Goal: Task Accomplishment & Management: Manage account settings

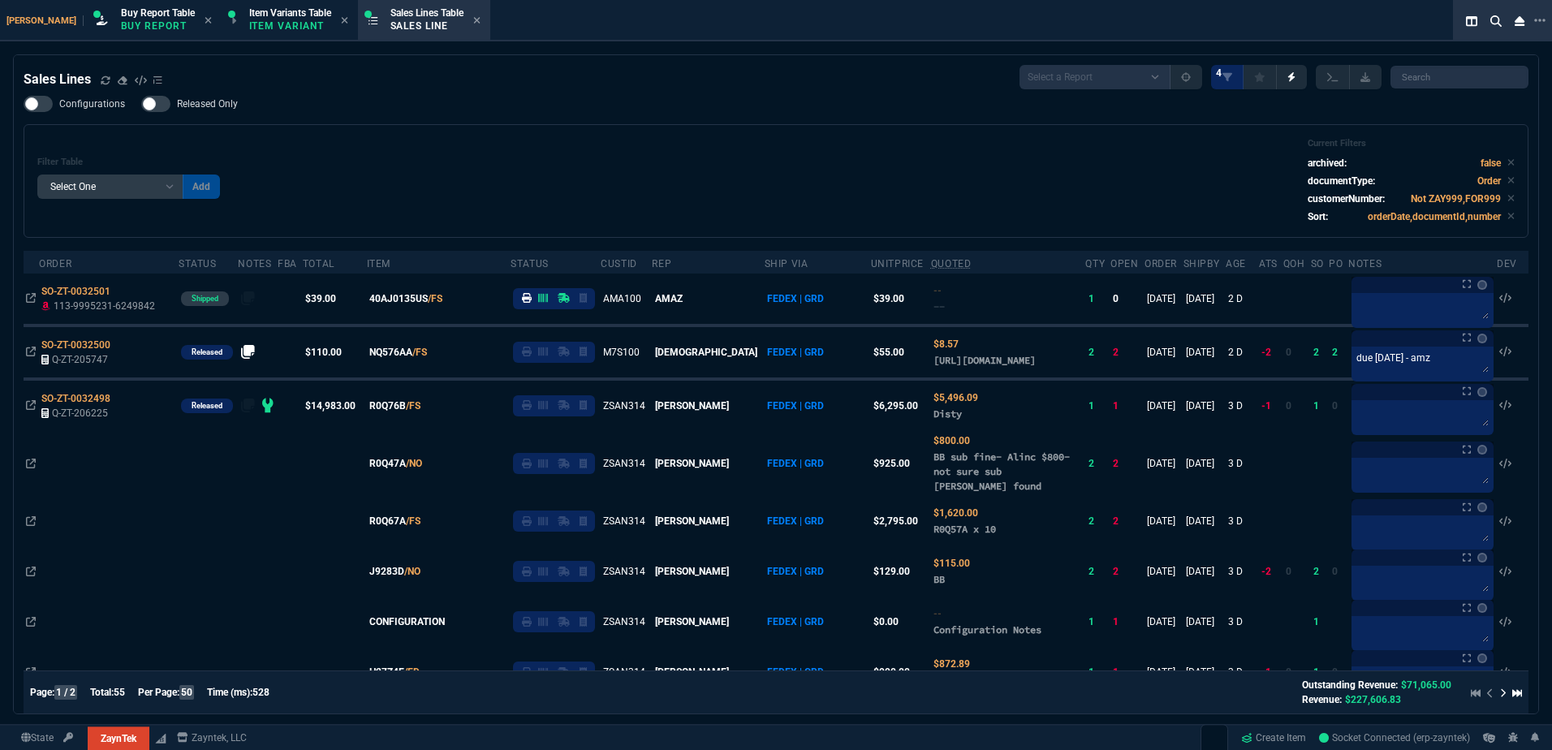
select select "1: BROV"
select select
click at [657, 154] on div "Filter Table Select One Add Filter () Age () ATS () Cond (itemVariantCode) Cust…" at bounding box center [775, 181] width 1477 height 86
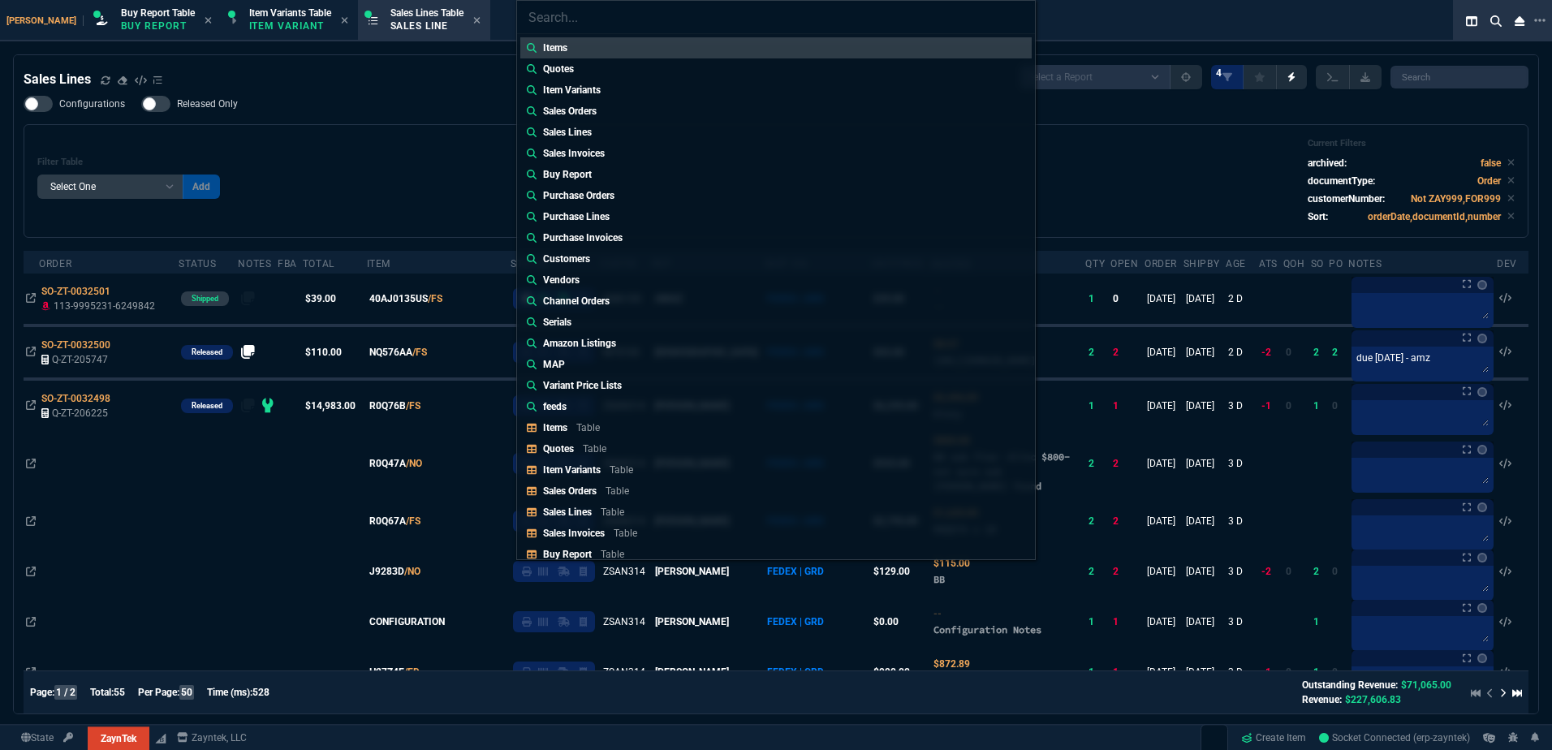
type input "Quotes: Q-ZT-206233"
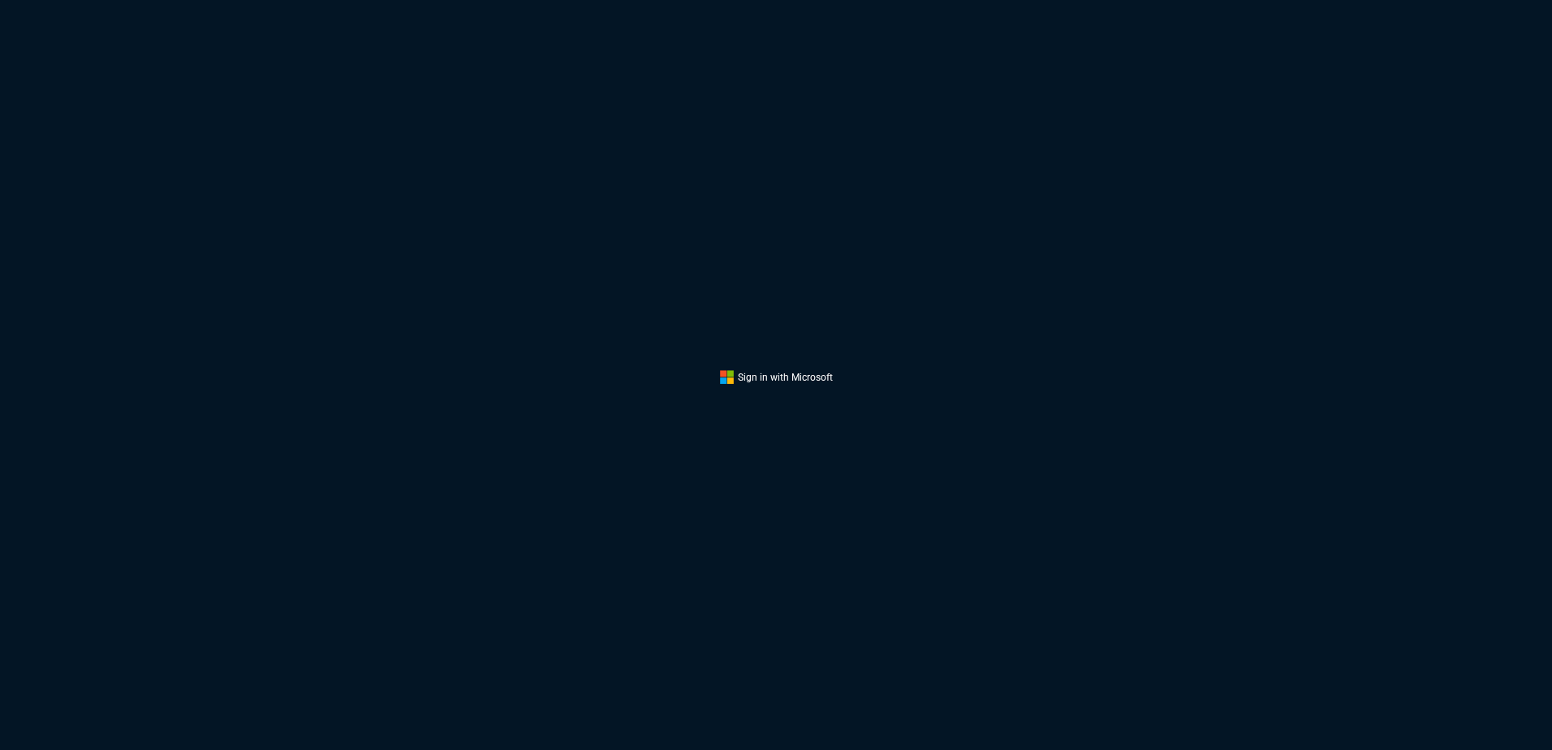
drag, startPoint x: 784, startPoint y: 252, endPoint x: 318, endPoint y: 342, distance: 474.6
click at [784, 252] on div "Sign in with Microsoft" at bounding box center [776, 375] width 1552 height 750
drag, startPoint x: 318, startPoint y: 342, endPoint x: 315, endPoint y: 333, distance: 10.3
click at [318, 336] on div "Sign in with Microsoft" at bounding box center [776, 375] width 1552 height 750
click at [390, 0] on html at bounding box center [776, 0] width 1552 height 0
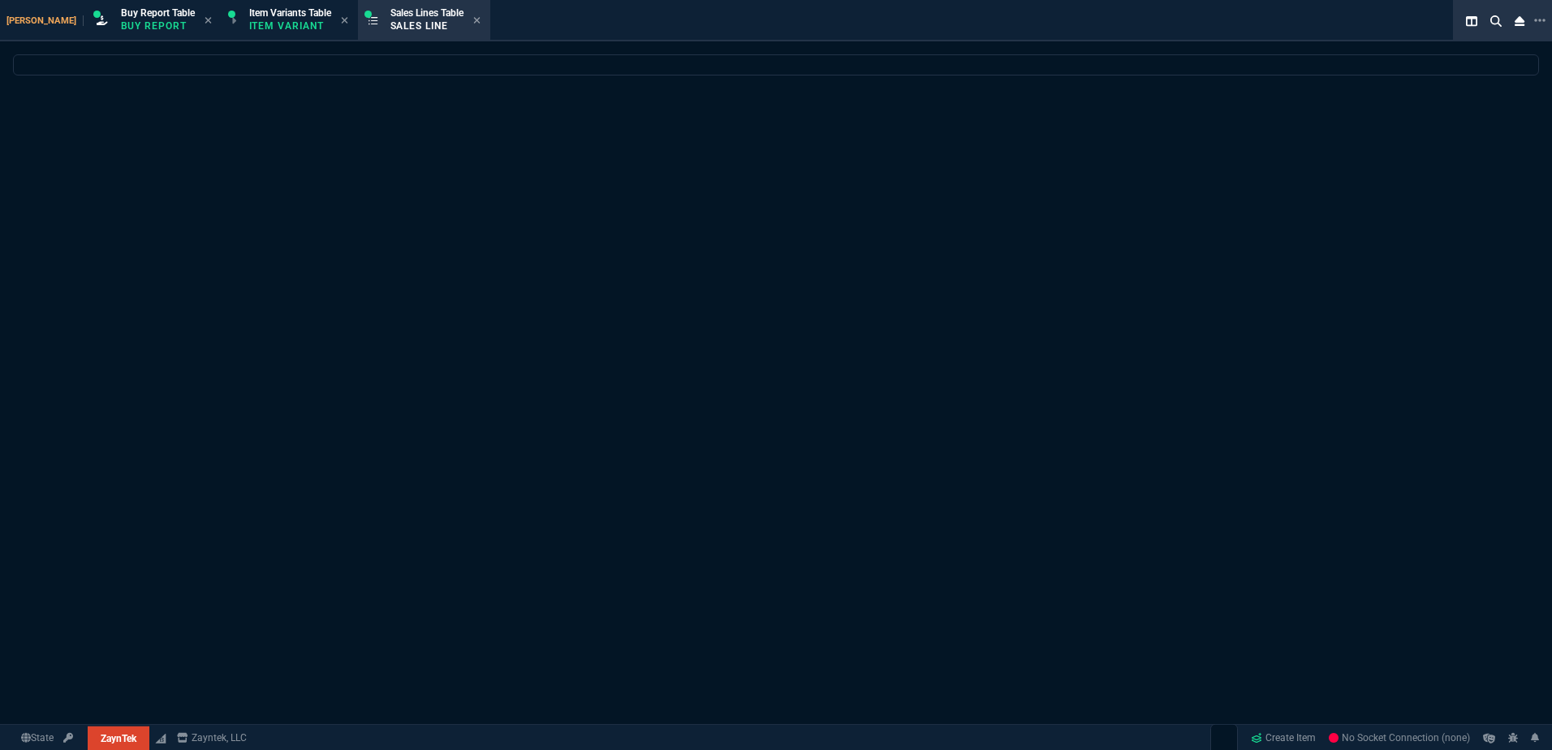
select select "1: BROV"
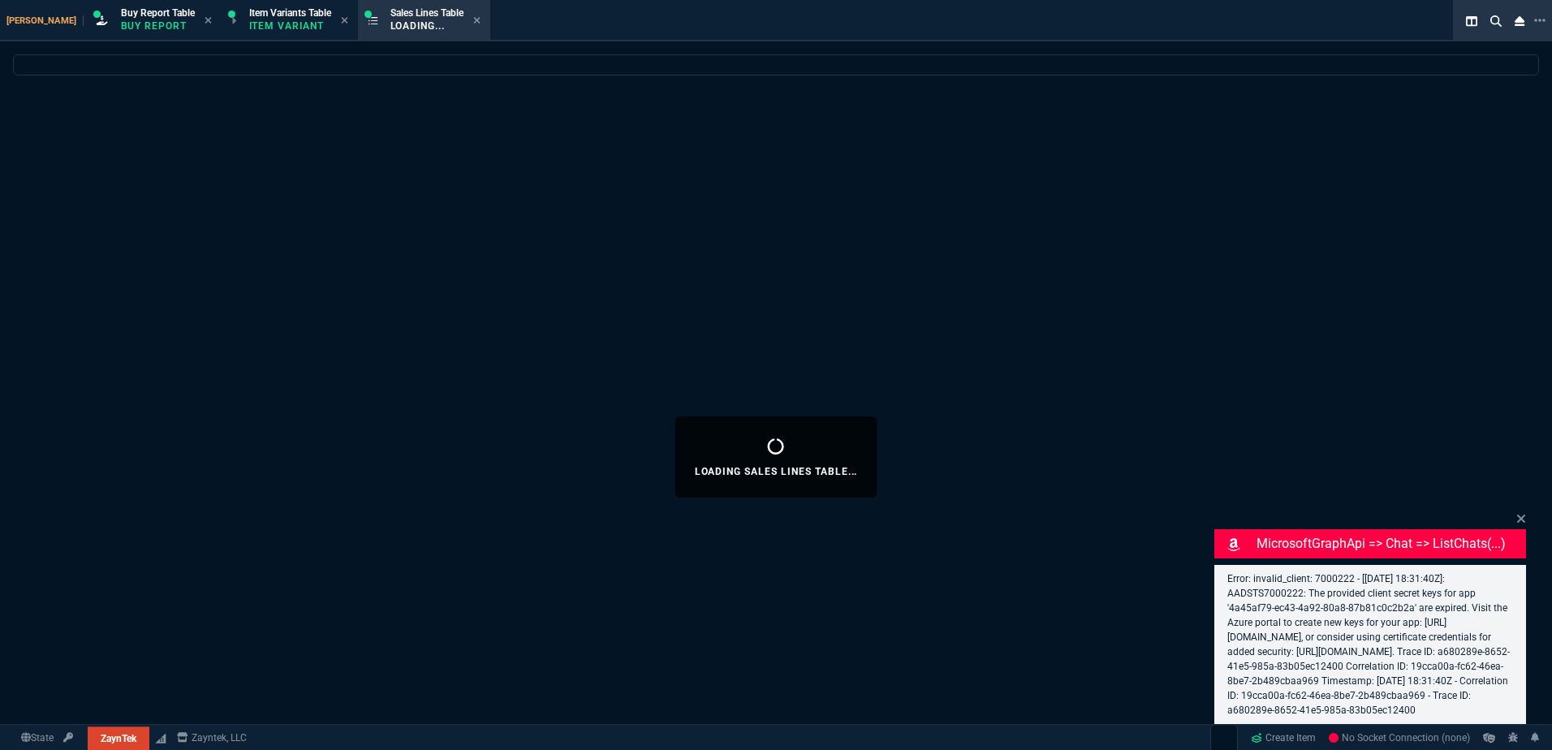
click at [446, 282] on div "Loading Sales Lines Table..." at bounding box center [776, 456] width 1552 height 804
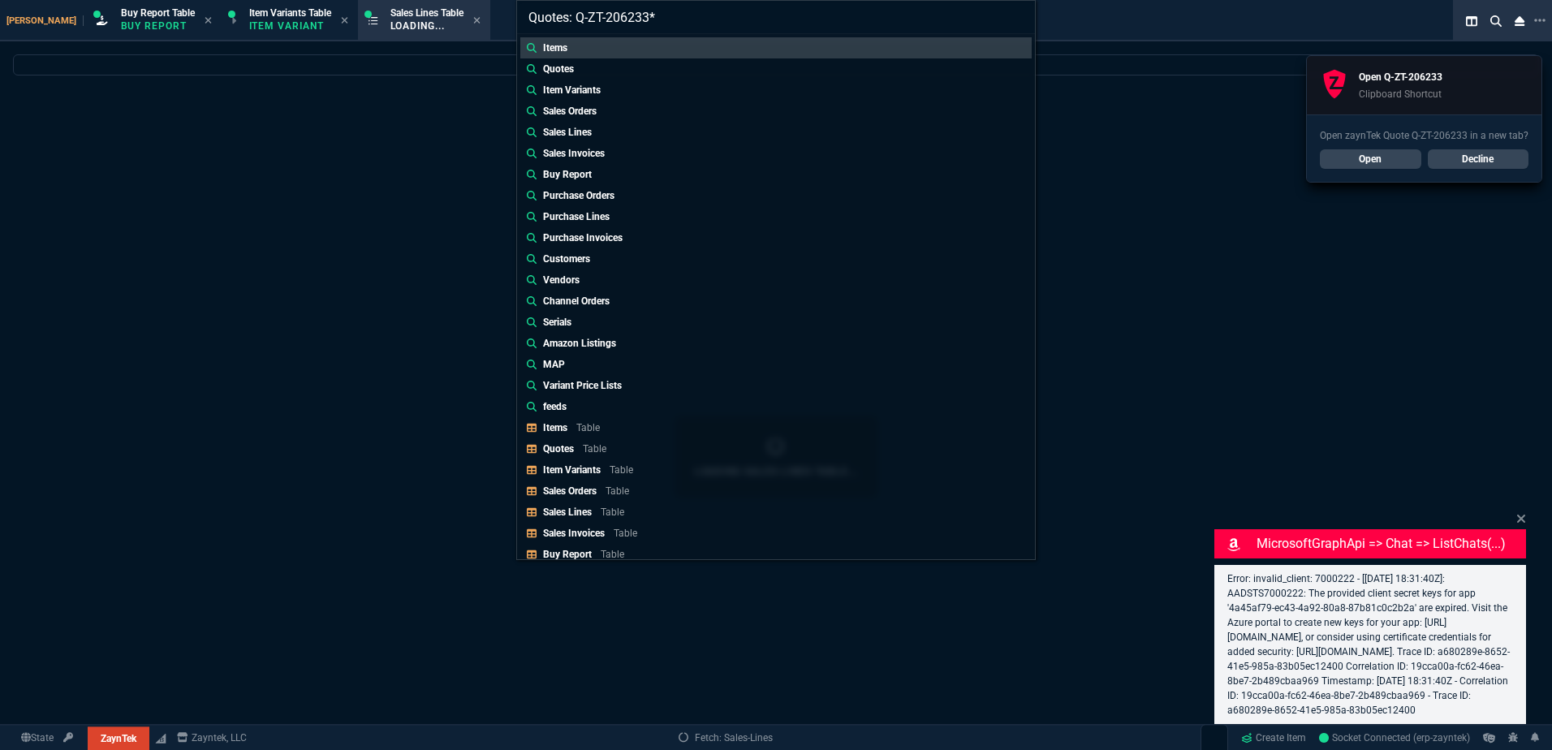
type input "Quotes: Q-ZT-206233"
select select
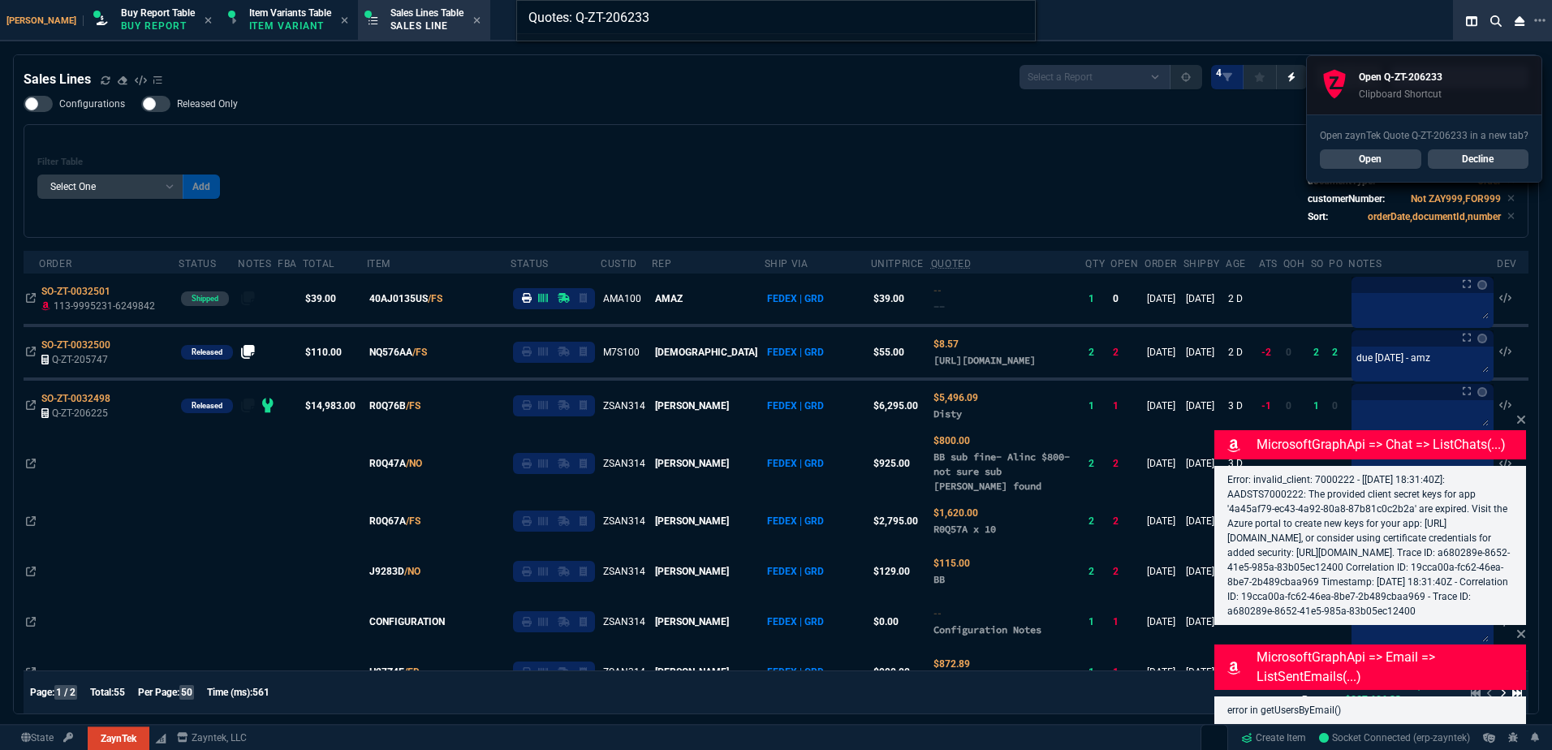
type input "Quotes: Q-ZT-20623"
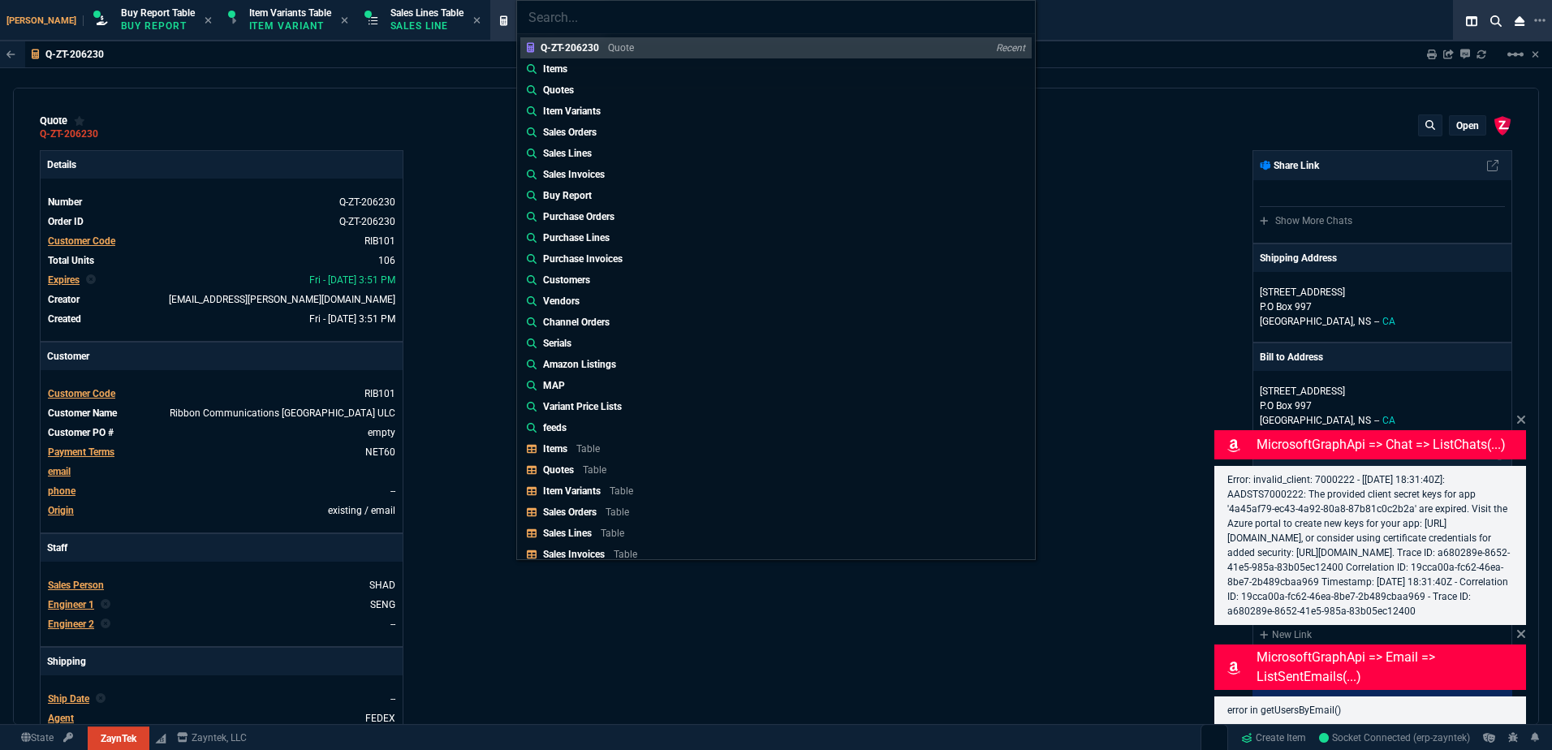
type input "35"
type input "695"
type input "15"
type input "134"
type input "73"
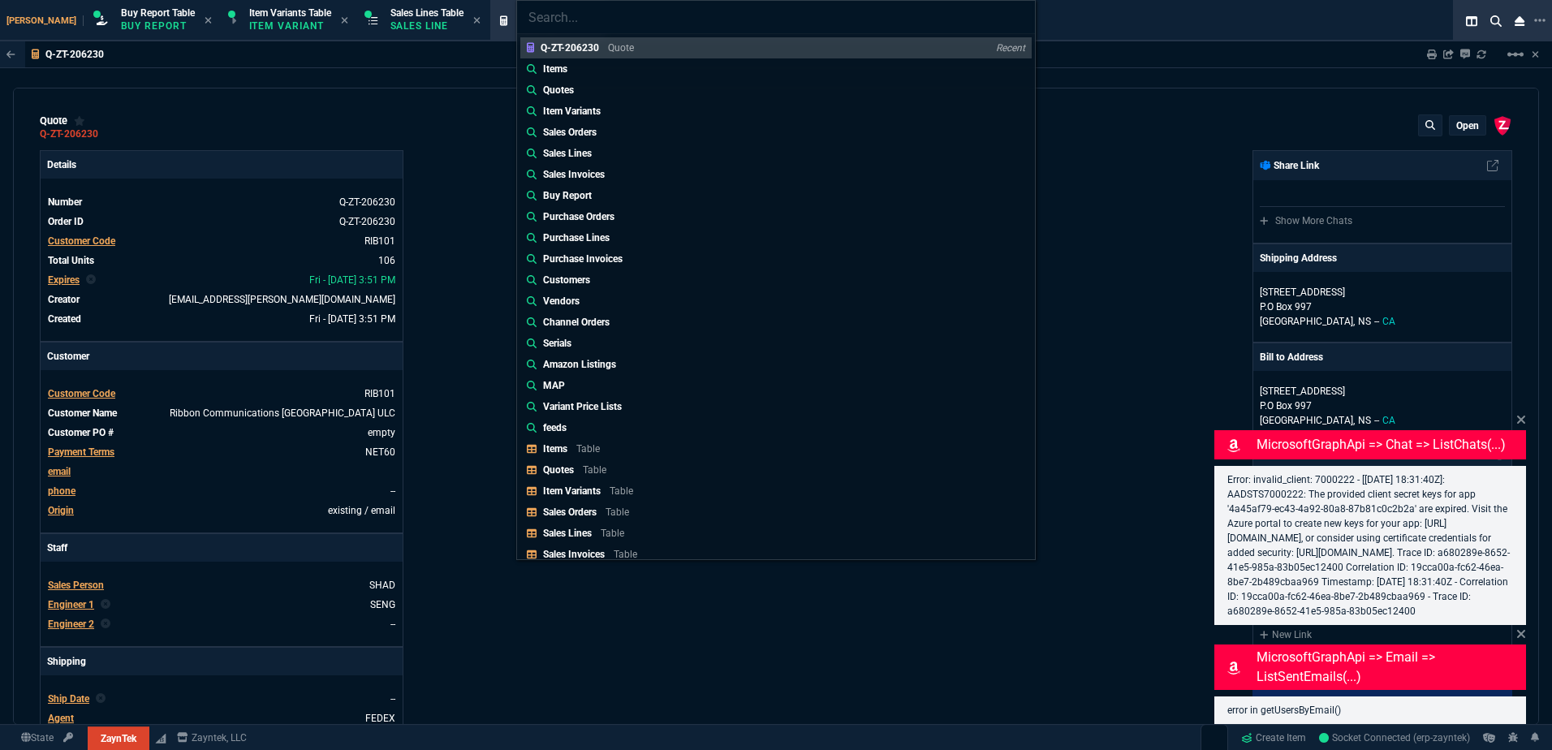
type input "41"
type input "1250"
type input "0"
type input "96"
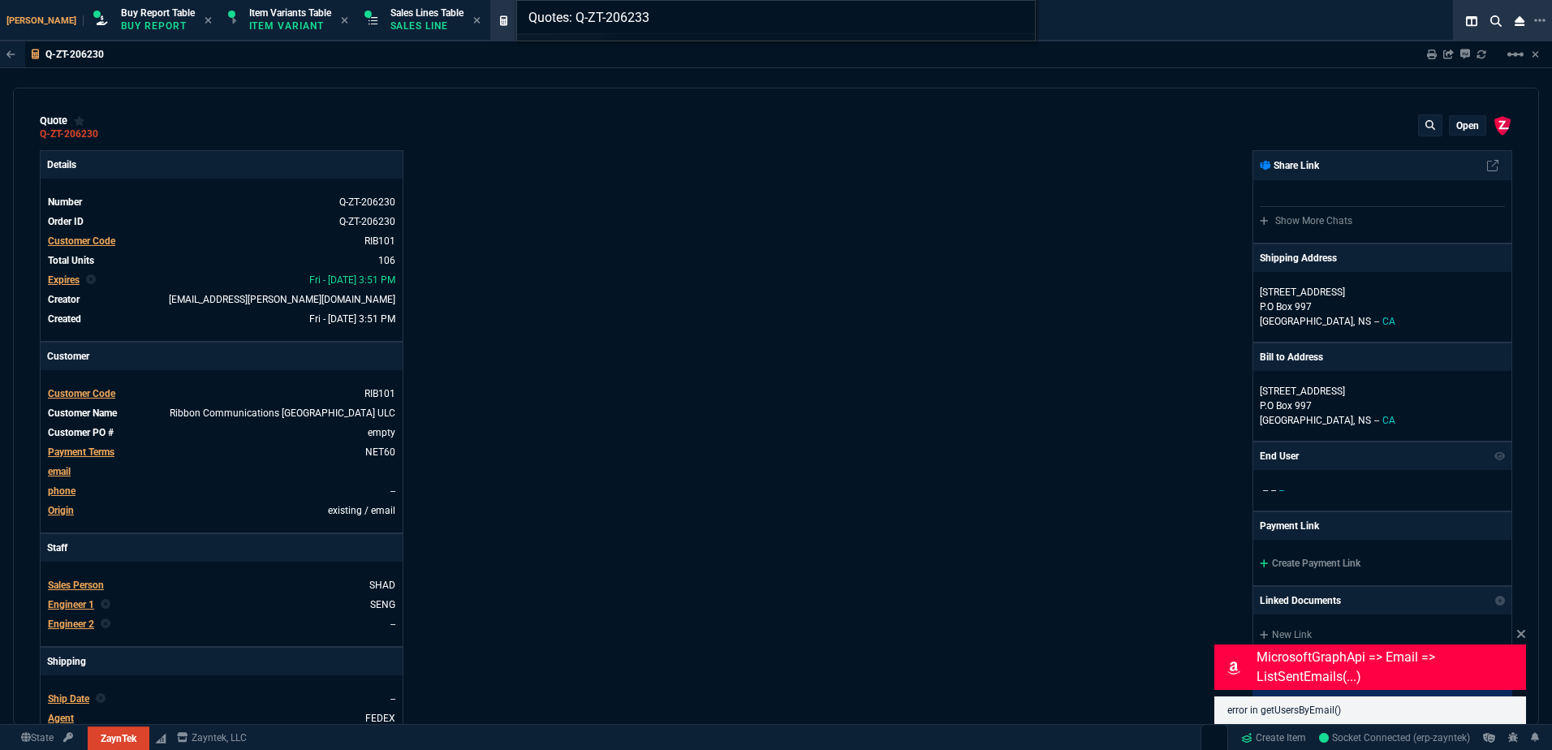
type input "Quotes: Q-ZT-206233"
click at [492, 284] on div "Quotes: Q-ZT-206233" at bounding box center [776, 375] width 1552 height 750
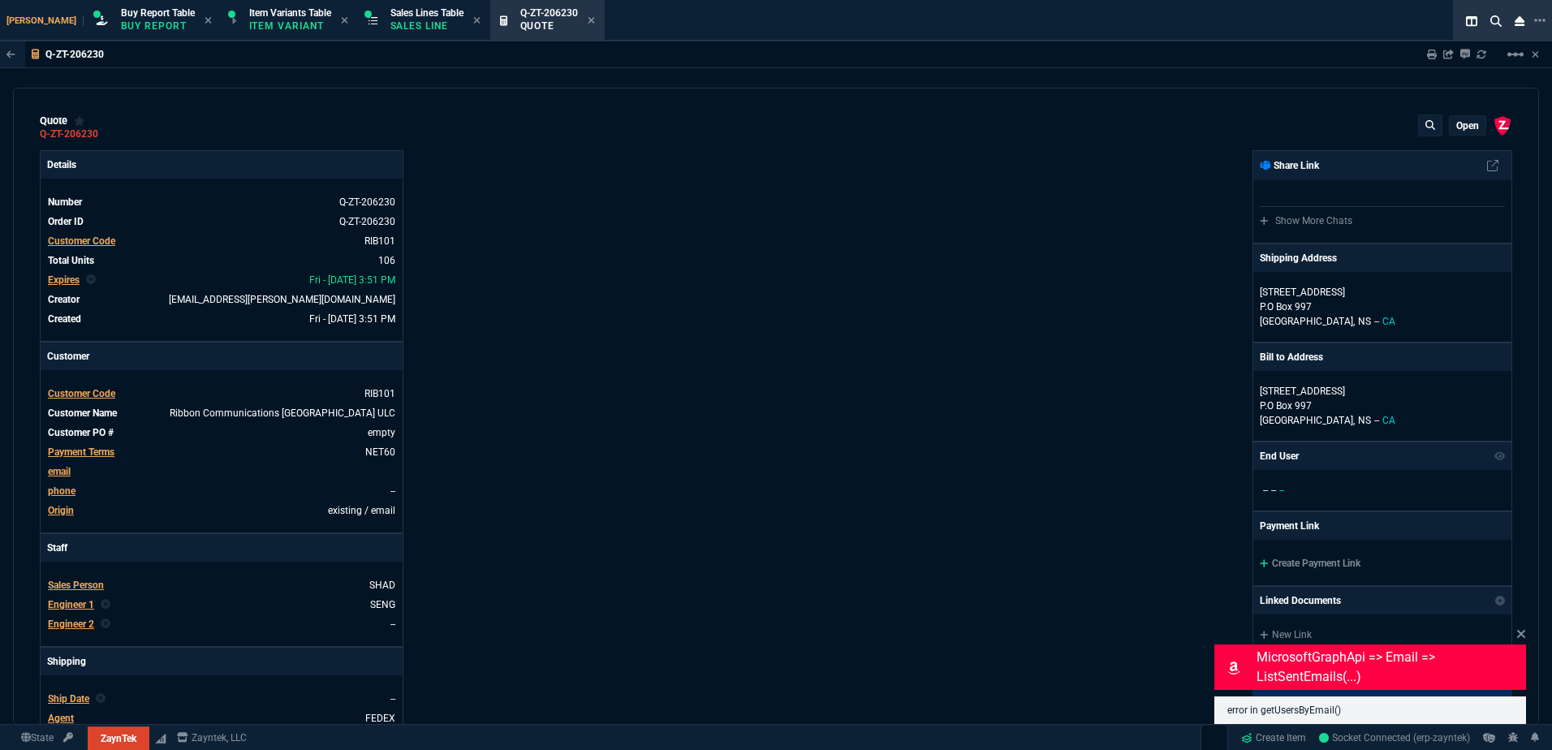
click at [1425, 123] on icon at bounding box center [1430, 125] width 10 height 10
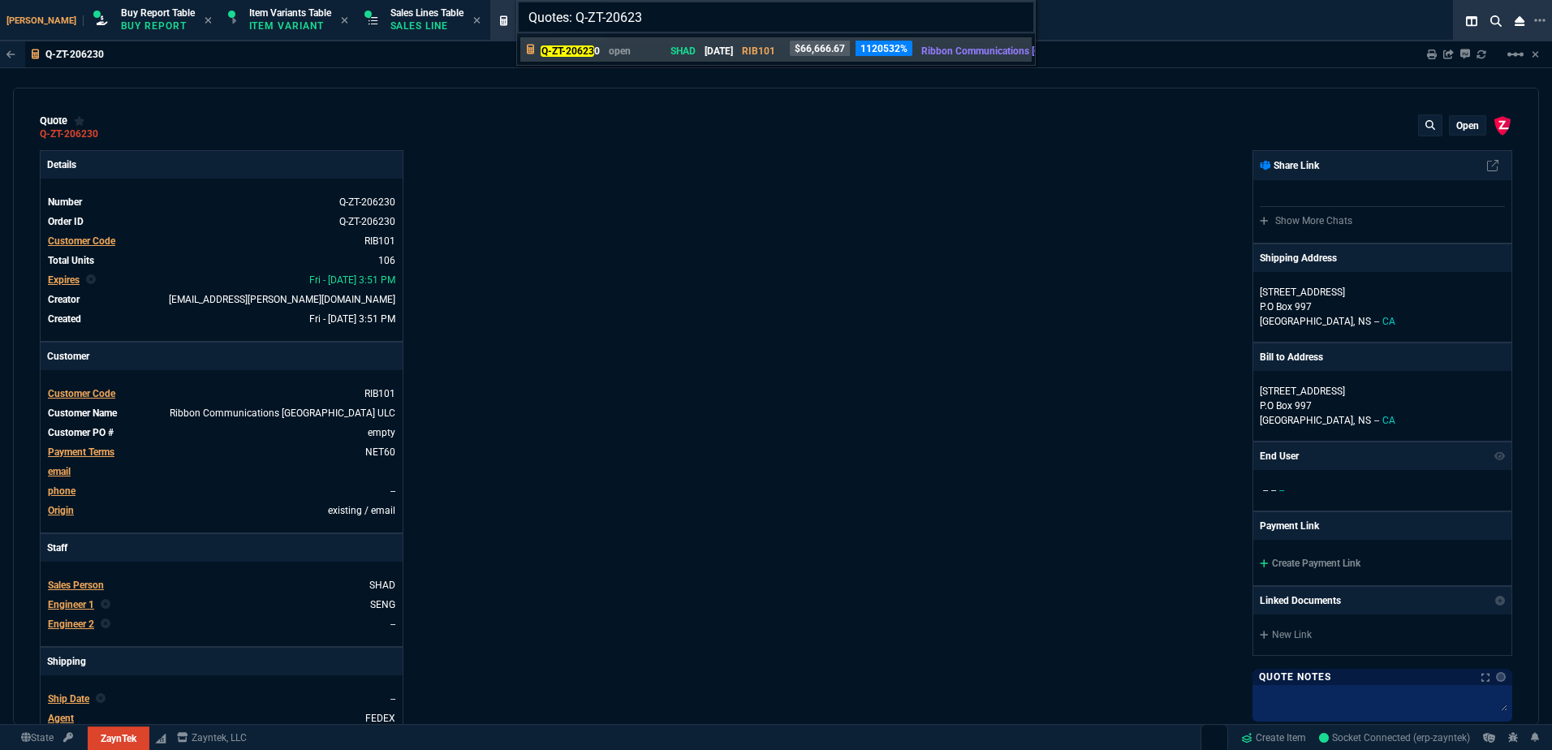
drag, startPoint x: 652, startPoint y: 16, endPoint x: 579, endPoint y: 19, distance: 73.9
click at [579, 19] on input "Quotes: Q-ZT-20623" at bounding box center [776, 17] width 518 height 32
type input "Quotes: Q-ZT-206233"
click at [652, 202] on div "Quotes: Q-ZT-206233" at bounding box center [776, 375] width 1552 height 750
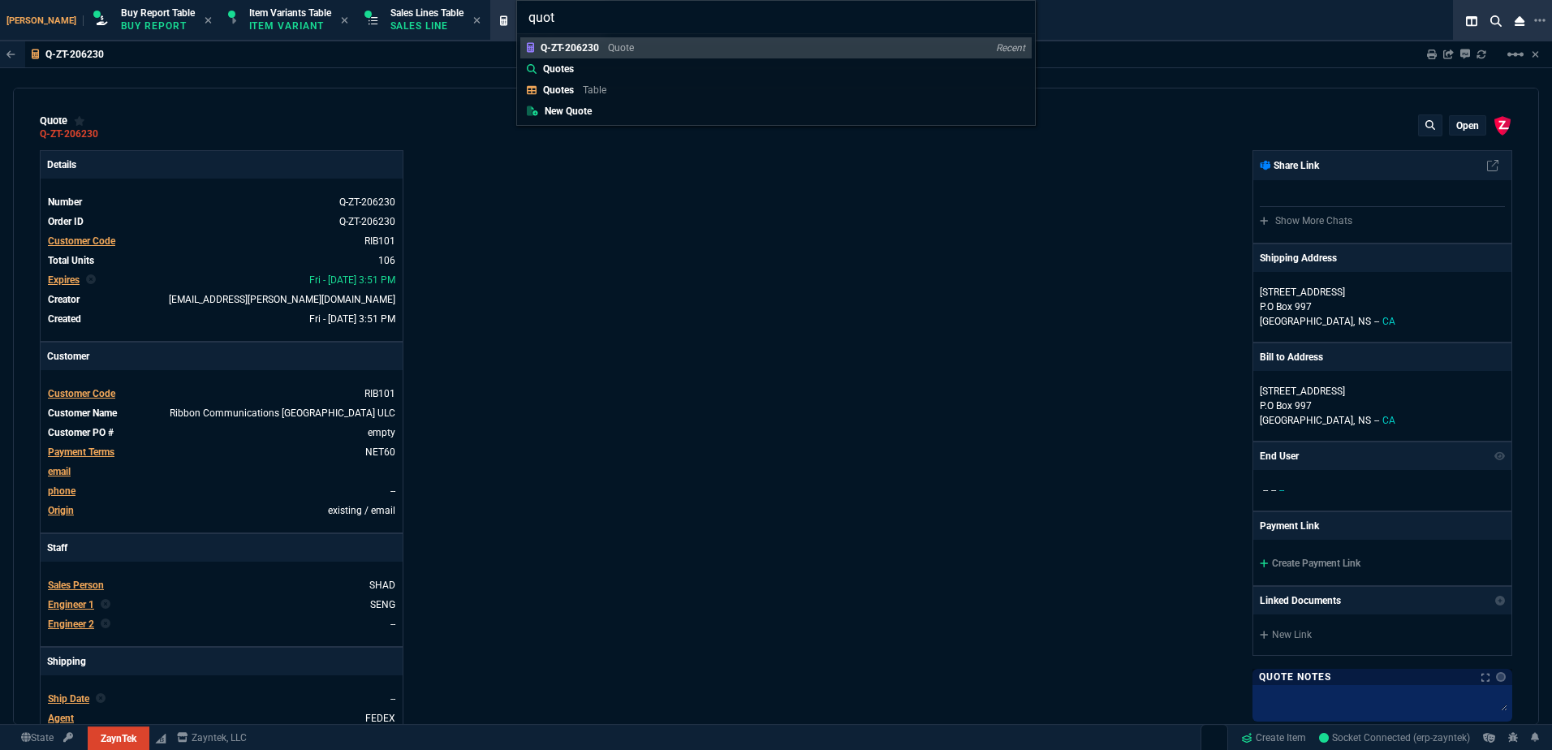
type input "quote"
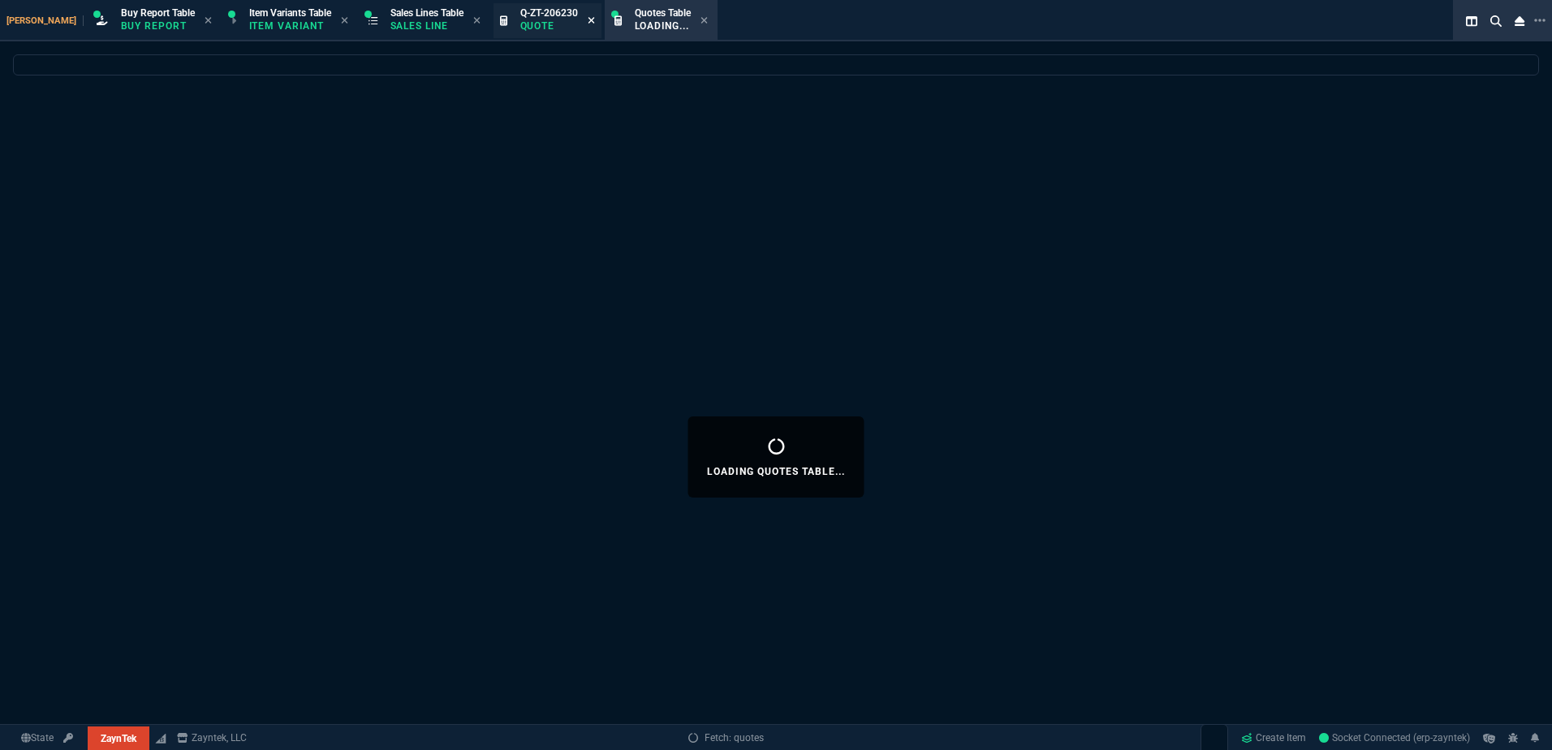
click at [588, 26] on fa-icon at bounding box center [591, 20] width 7 height 11
click at [945, 235] on div "Loading Quotes Table..." at bounding box center [776, 456] width 1552 height 804
click at [524, 422] on div "Loading Quotes Table..." at bounding box center [776, 456] width 1552 height 804
select select
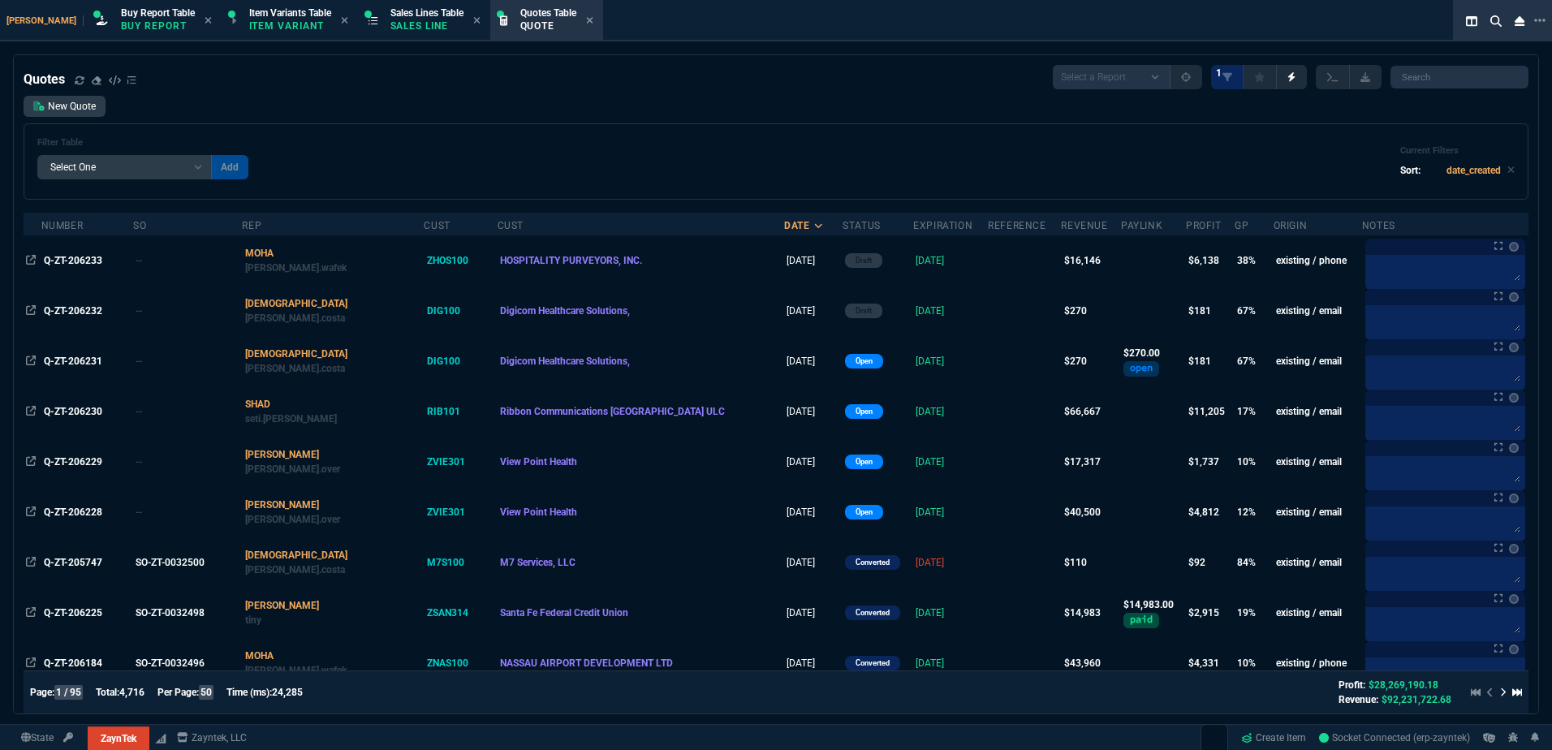
click at [510, 140] on div "Filter Table Select One Add Filter () creator (creator) Cust (headers.customerN…" at bounding box center [775, 161] width 1477 height 49
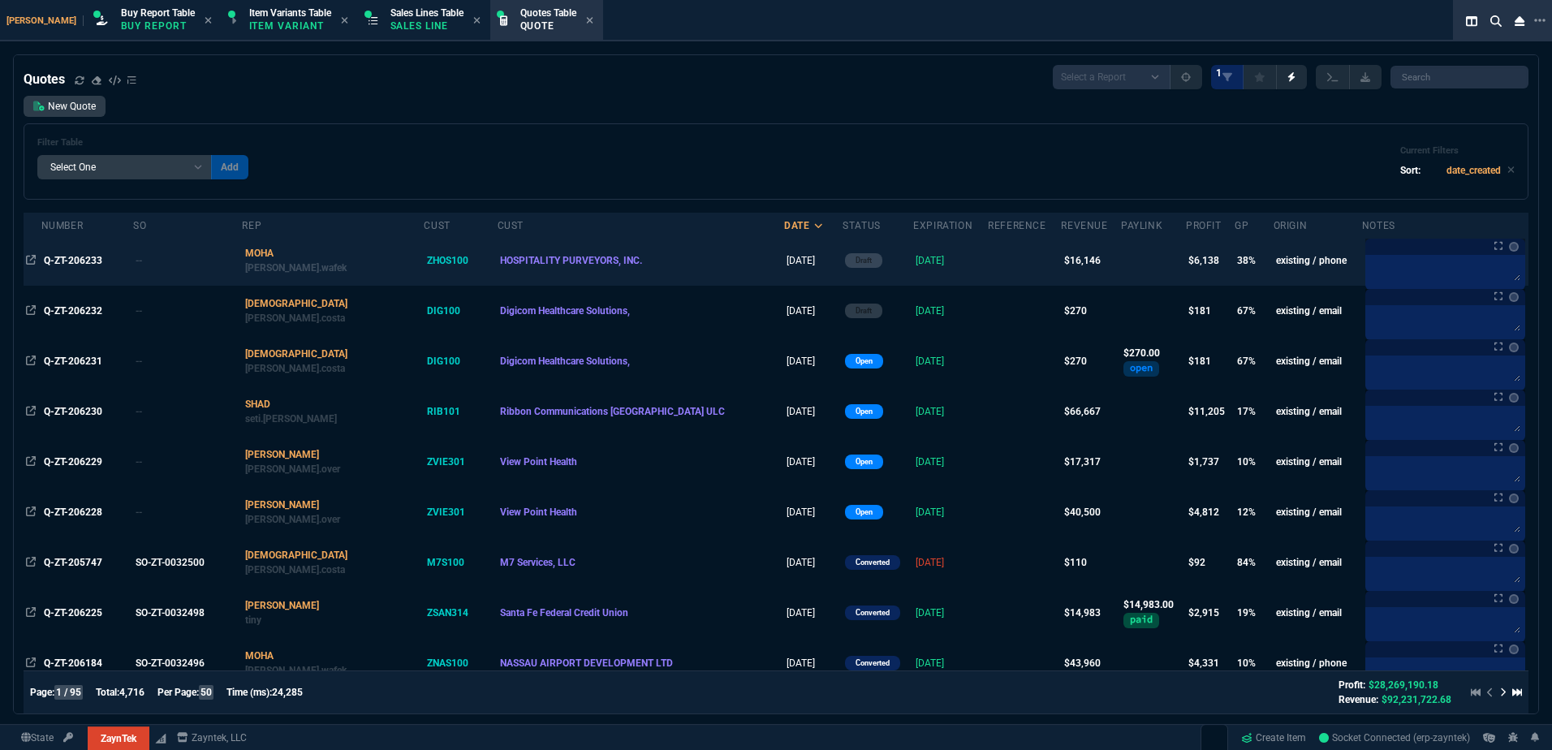
click at [97, 269] on td "Q-ZT-206233" at bounding box center [87, 260] width 92 height 50
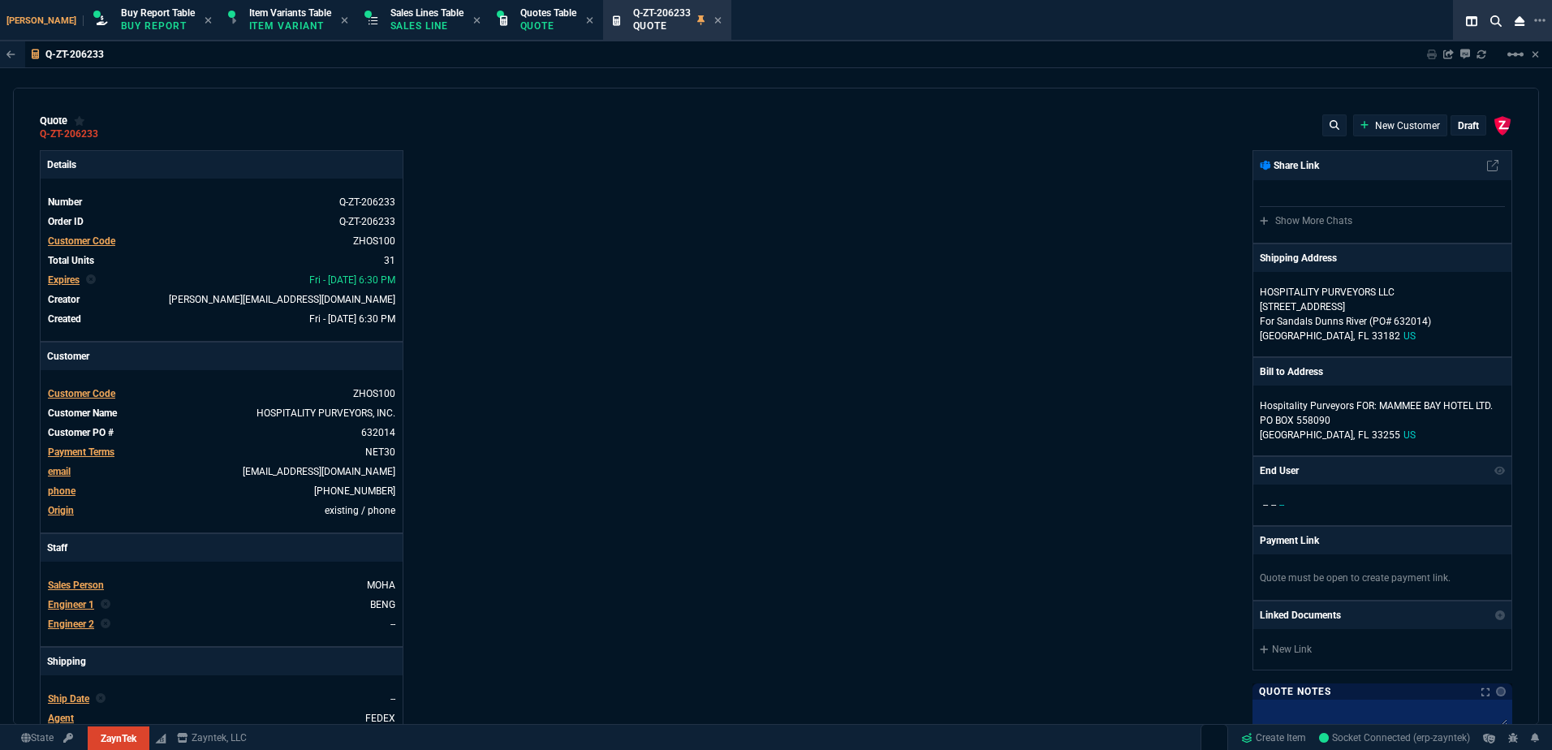
type input "34"
type input "916"
type input "50"
type input "1995"
type input "20"
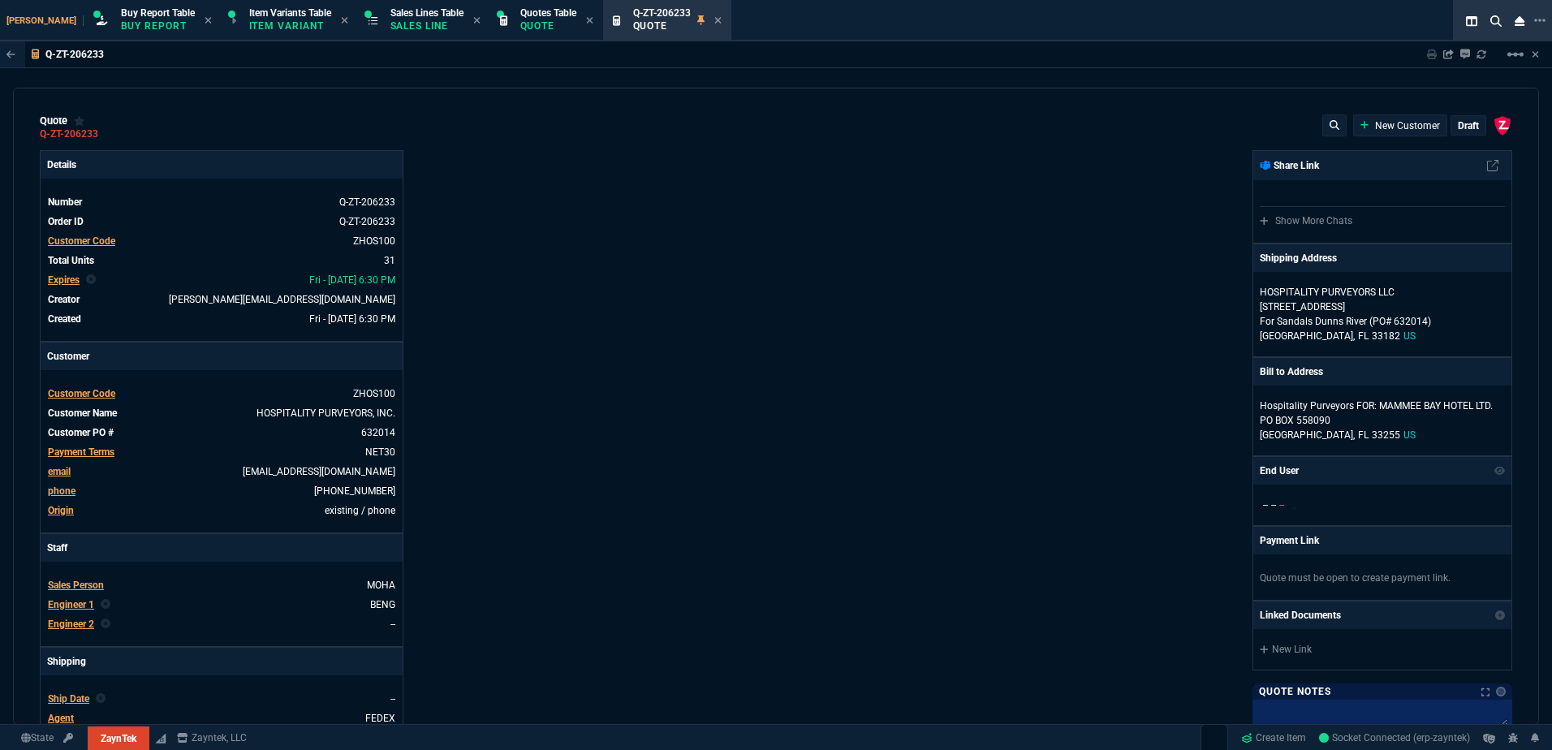
type input "50"
type input "34"
type input "76"
type input "66"
type input "195"
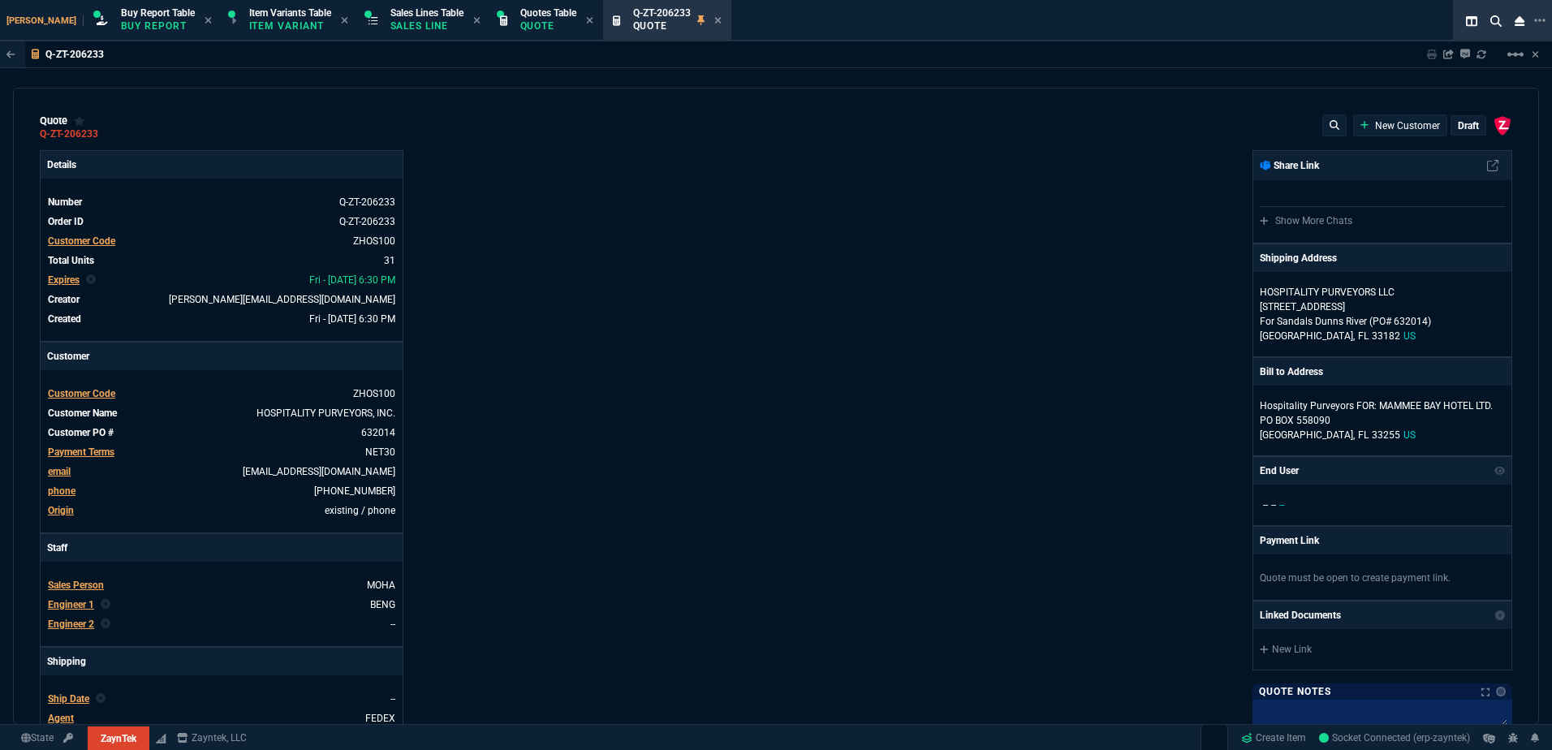
type input "66"
type input "95"
type input "20"
type input "10"
type input "35"
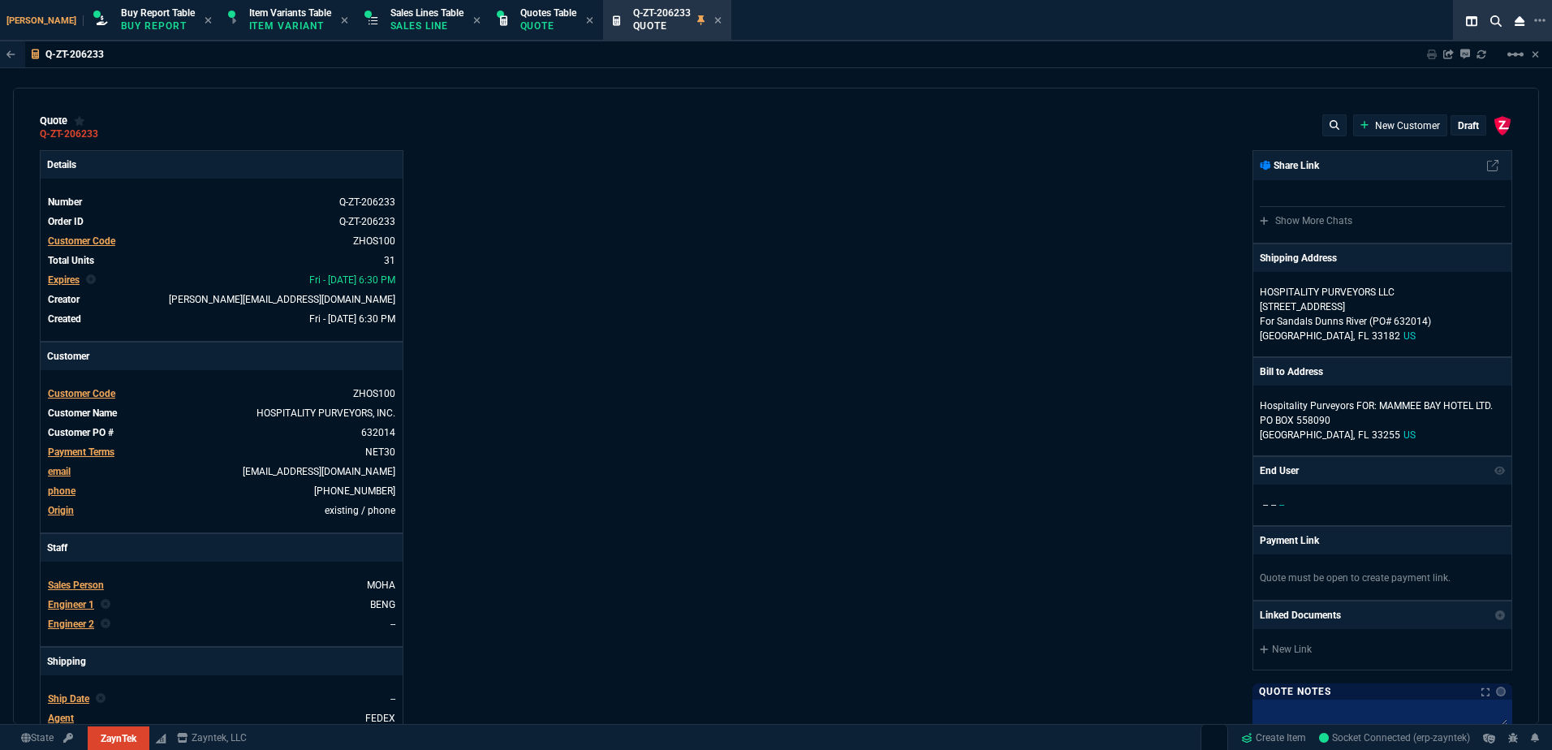
type input "245"
type input "10"
type input "25"
type input "59"
type input "145"
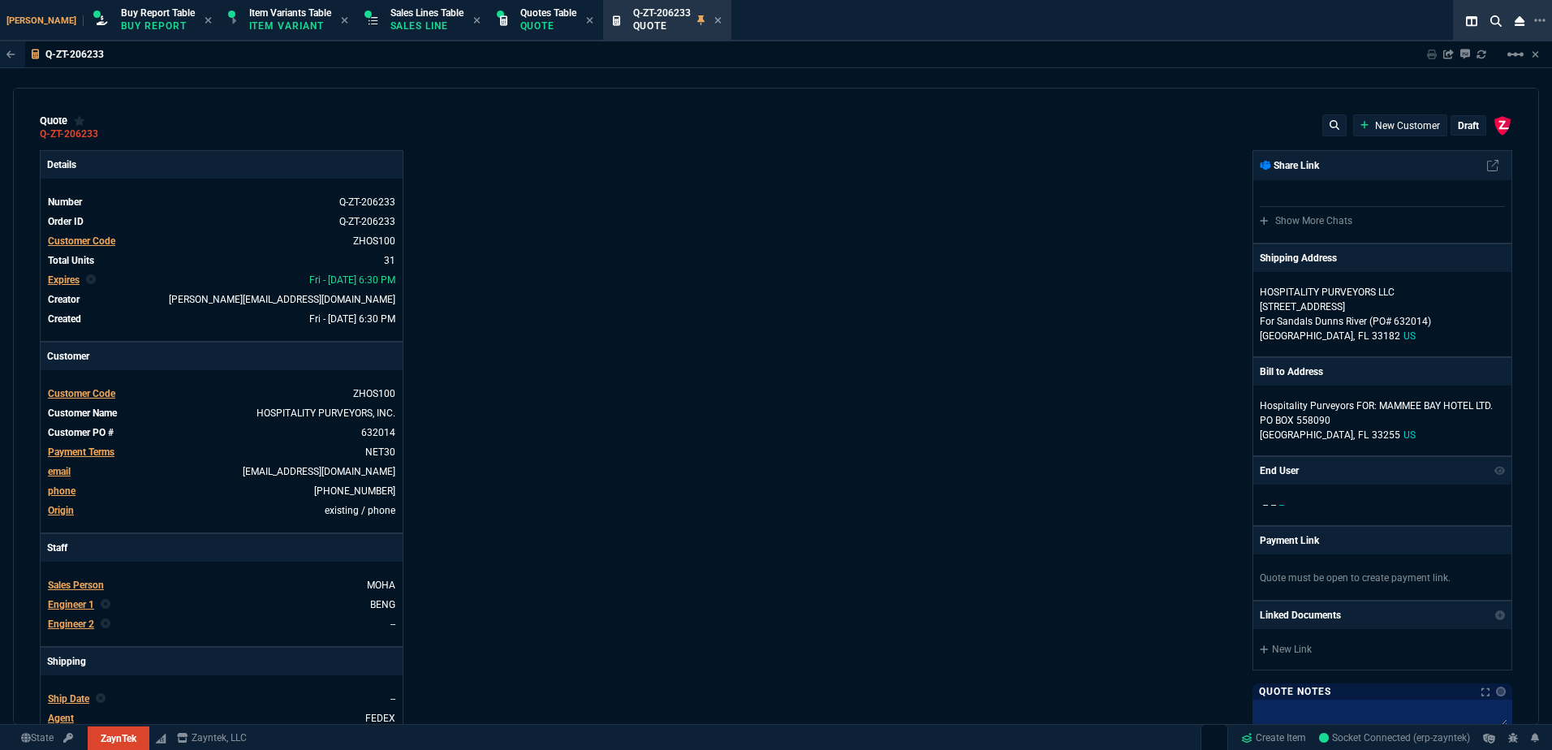
type input "4"
type input "25"
type input "47"
type input "45"
type input "33"
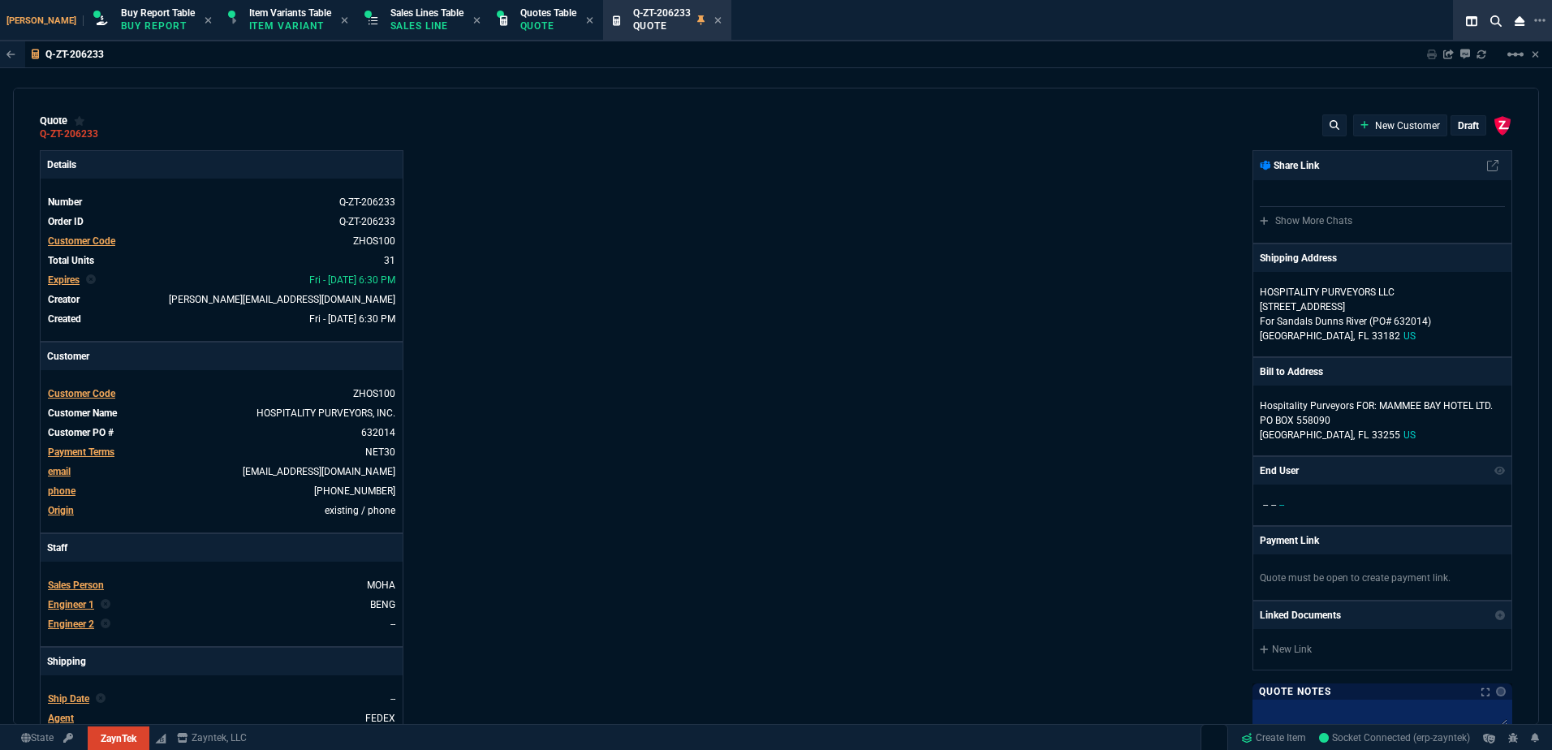
type input "25"
type input "39"
type input "49"
type input "80"
type input "4"
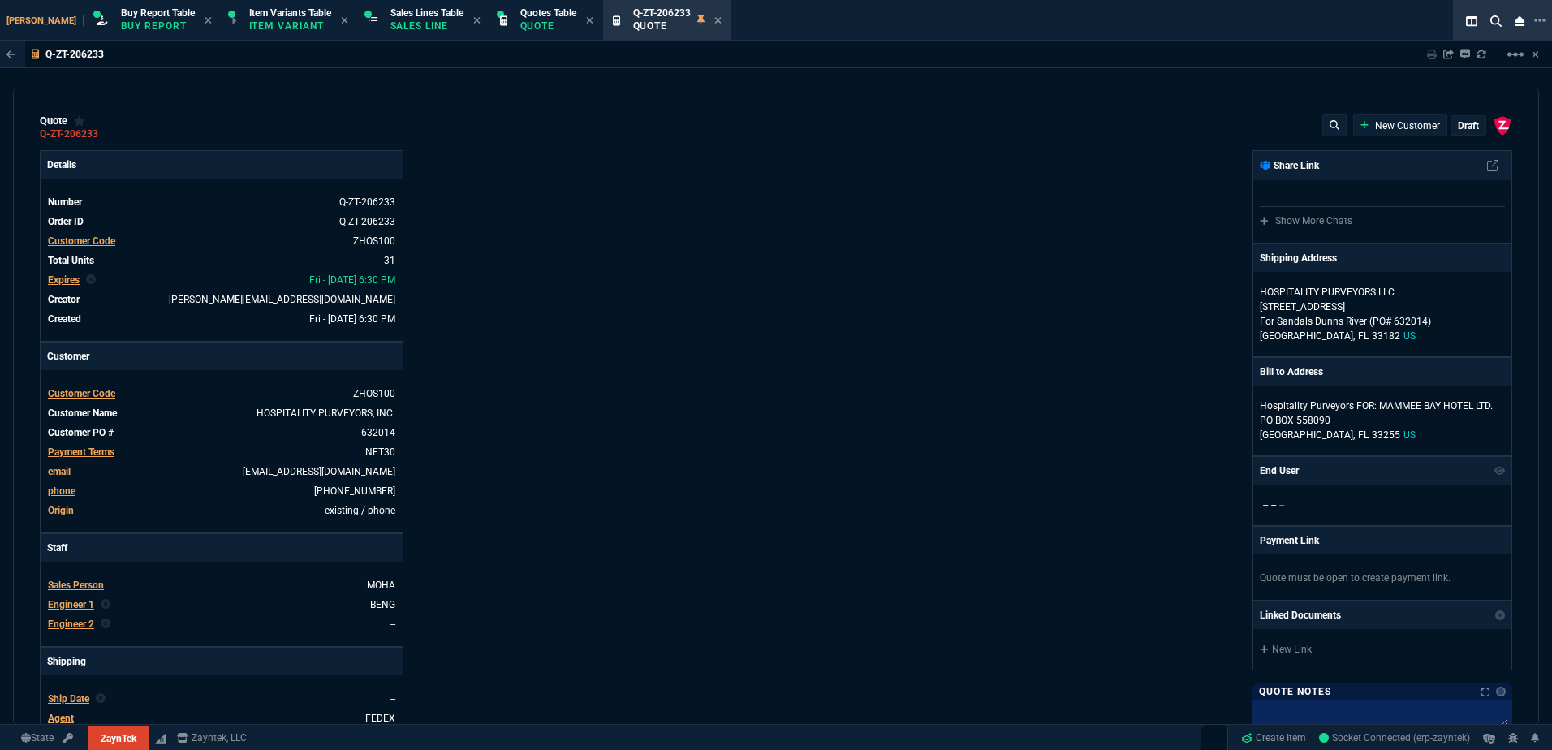
type input "40"
type input "30"
type input "43"
type input "75"
type input "0"
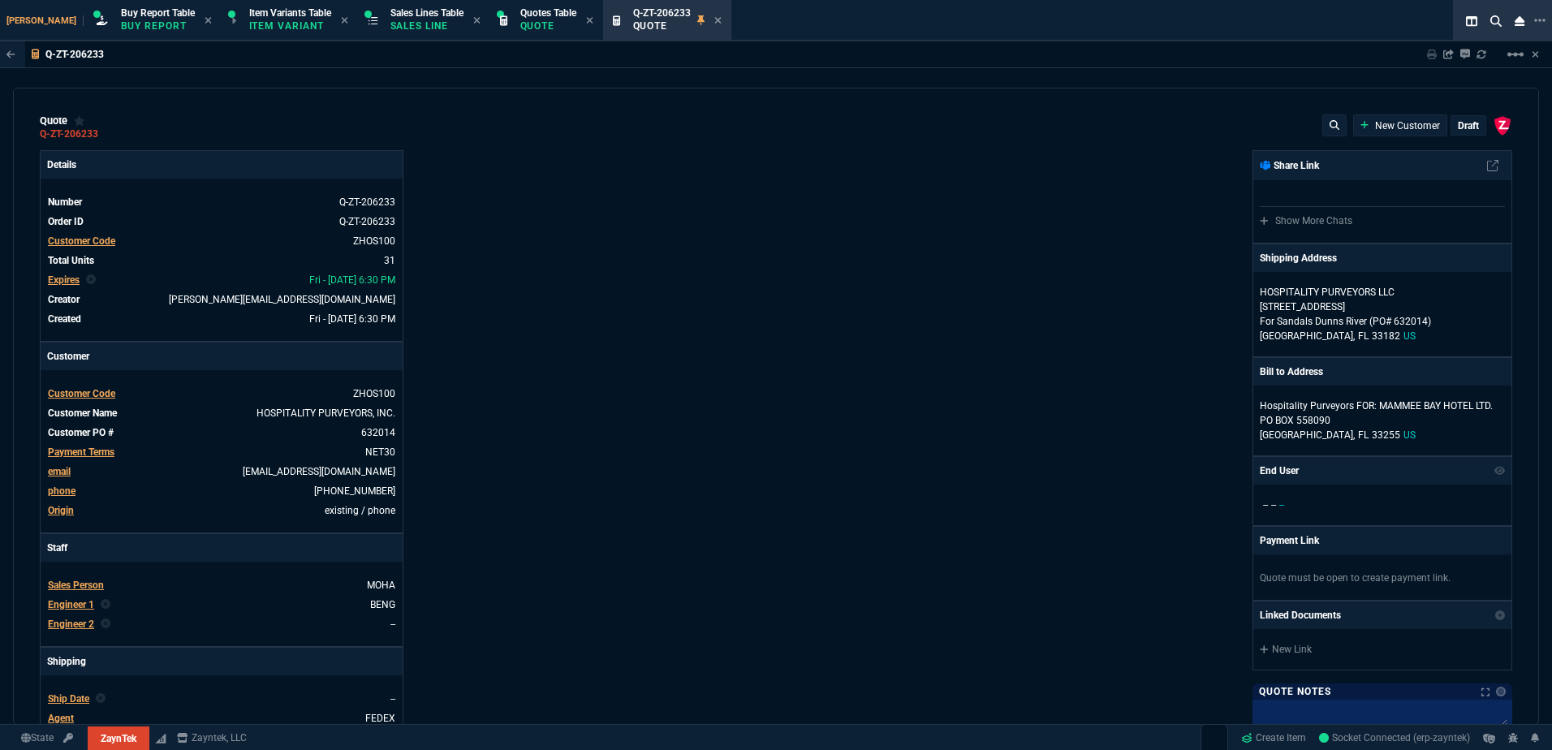
type input "0"
type input "33"
type input "31"
type input "5"
type input "85"
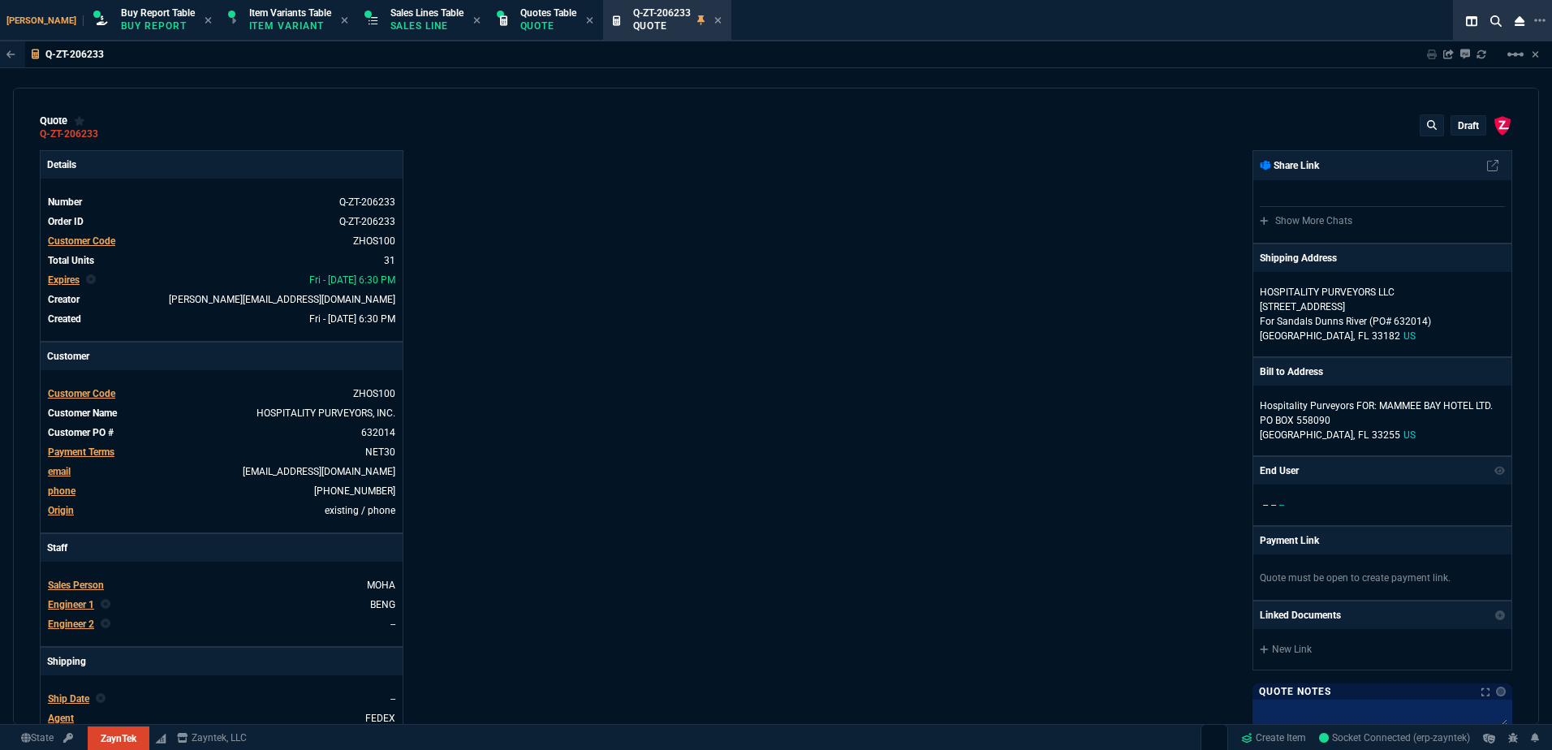
type input "29"
type input "28"
type input "-32"
type input "73"
type input "75"
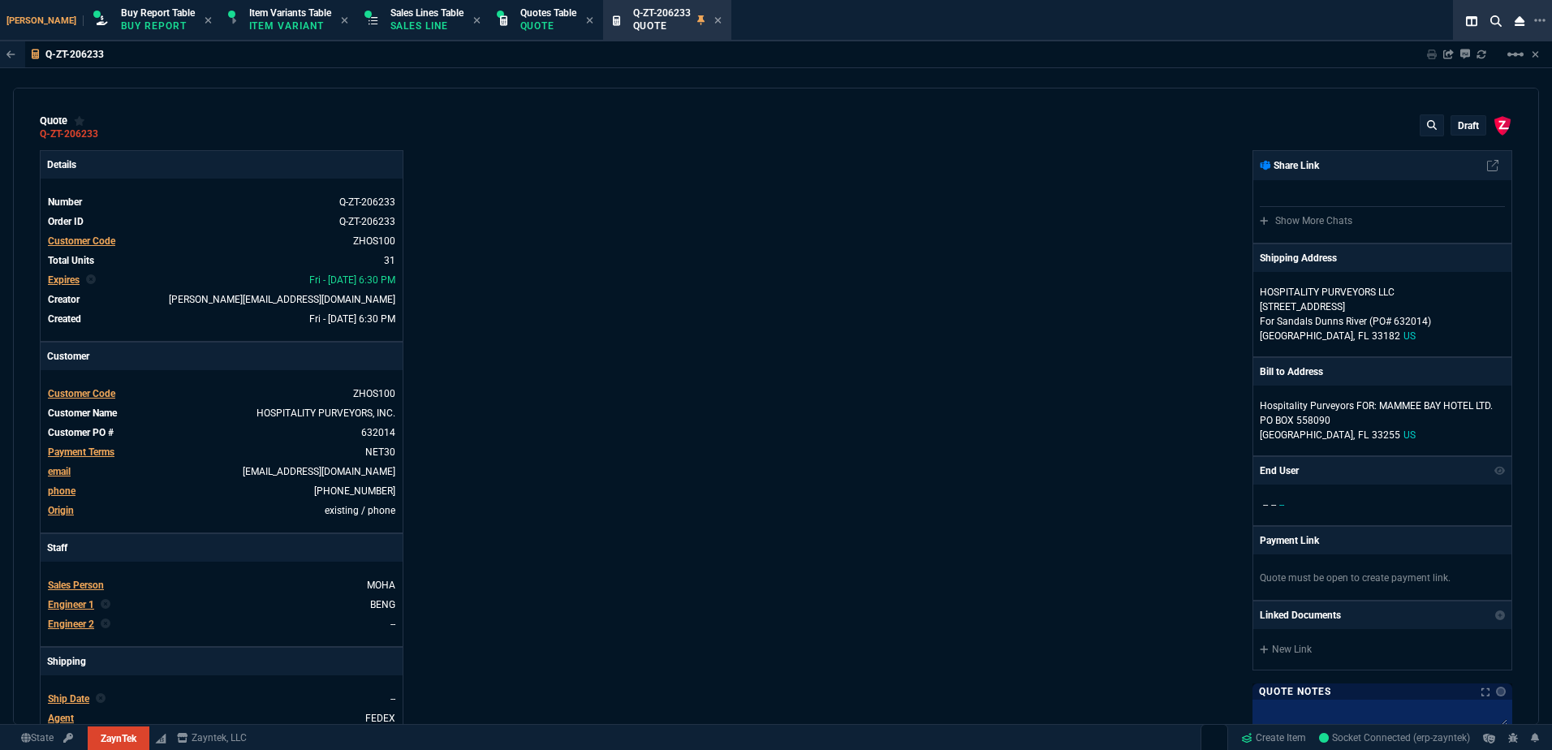
type input "49"
type input "22"
type input "86"
type input "38"
type input "76"
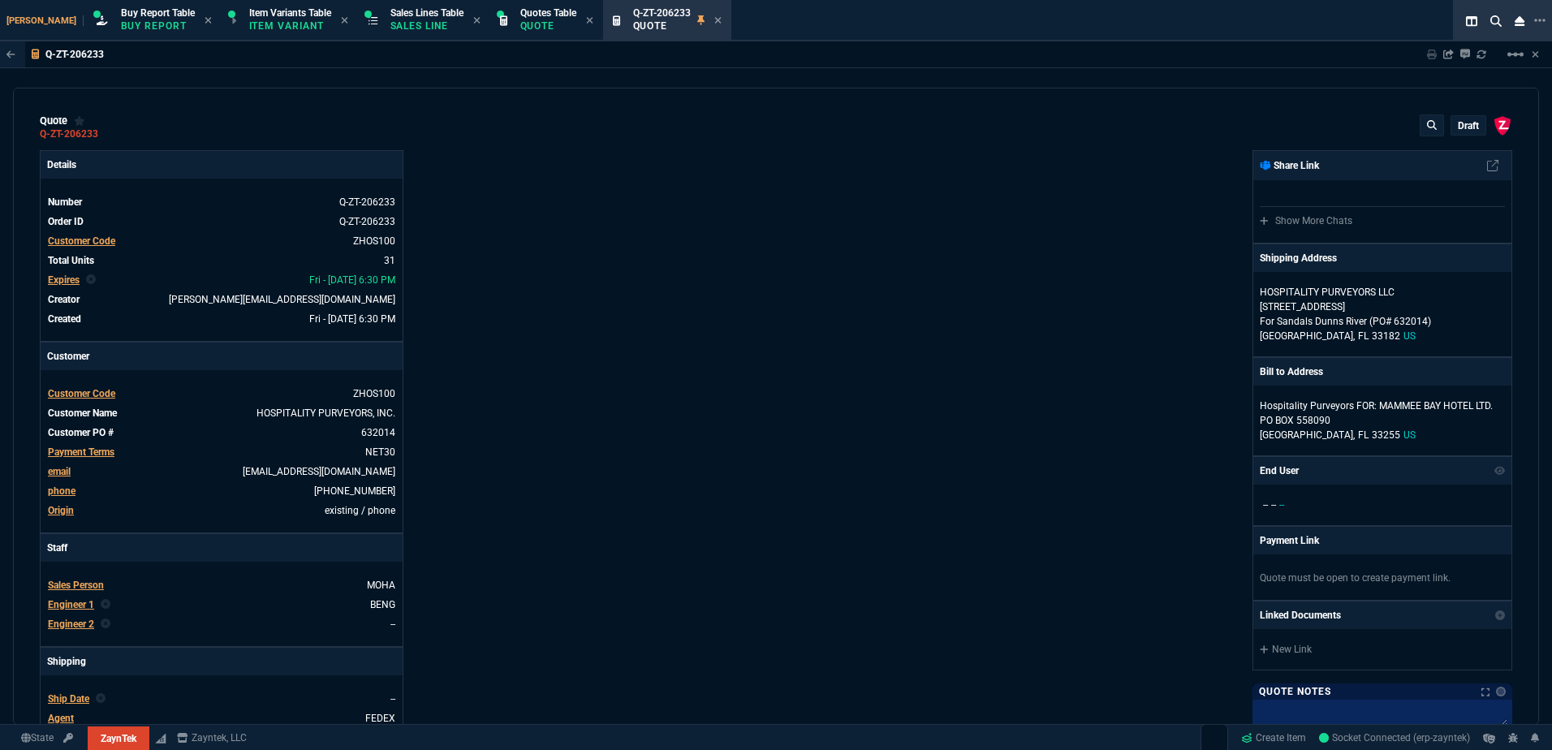
type input "55"
type input "54"
type input "56"
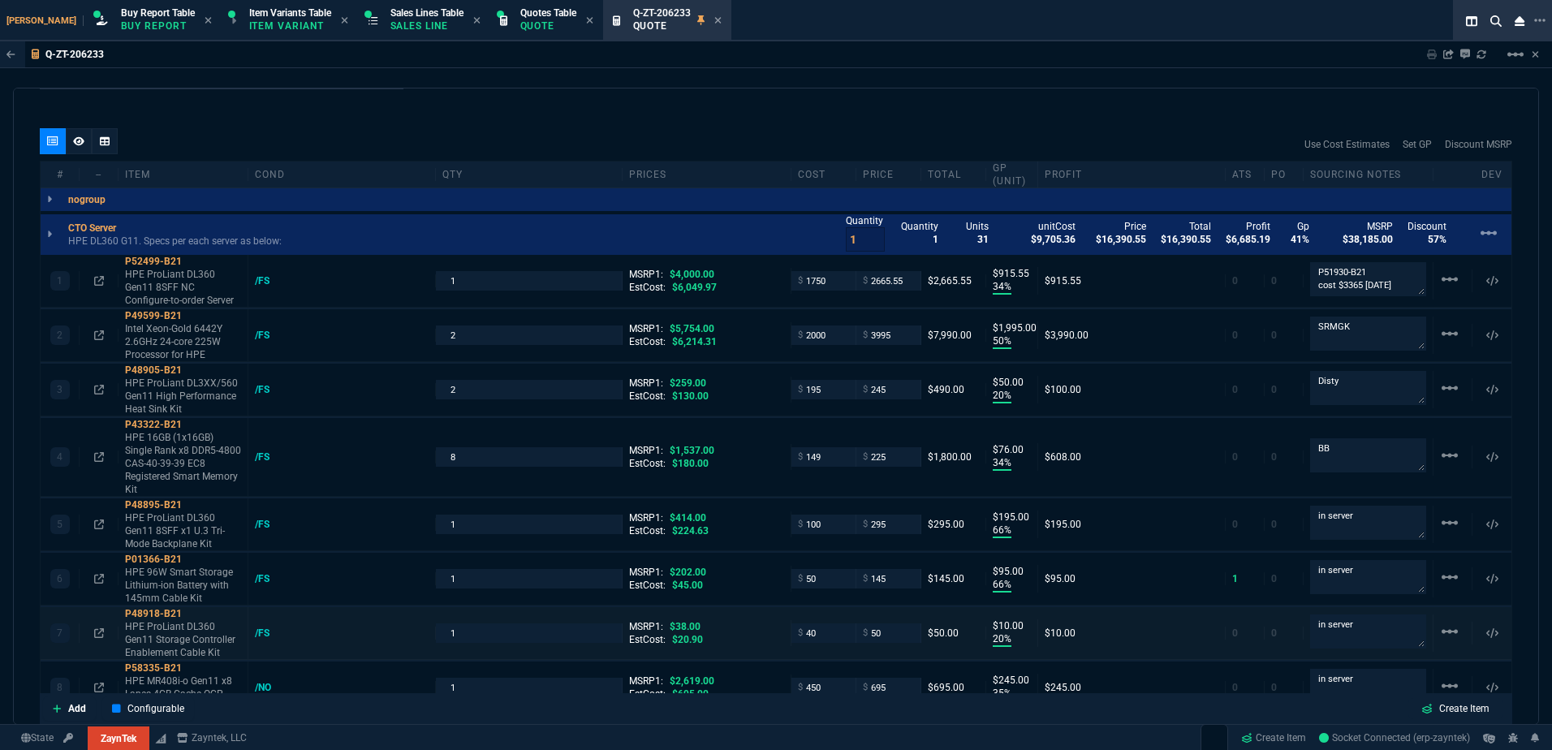
scroll to position [893, 0]
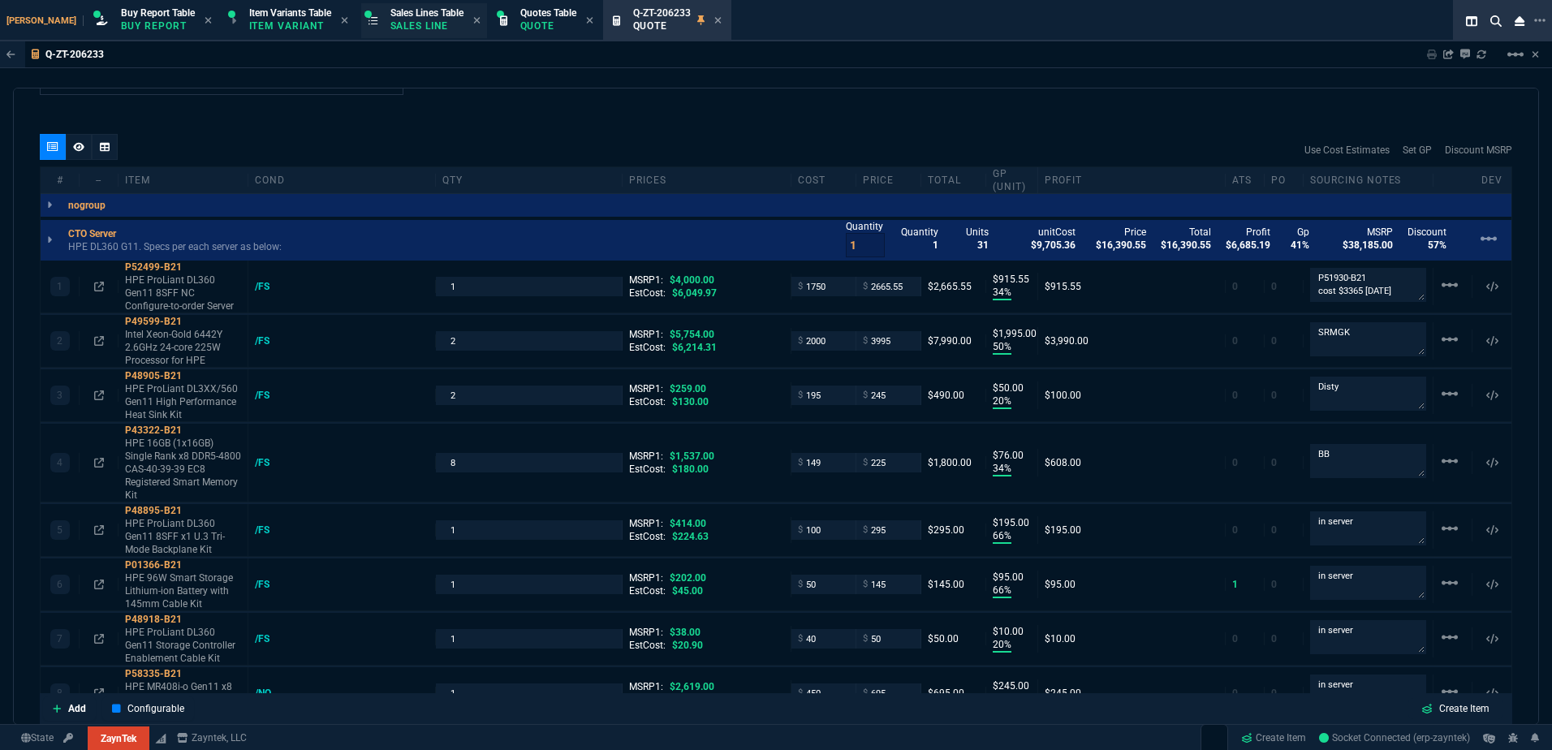
click at [390, 26] on p "Sales Line" at bounding box center [426, 25] width 73 height 13
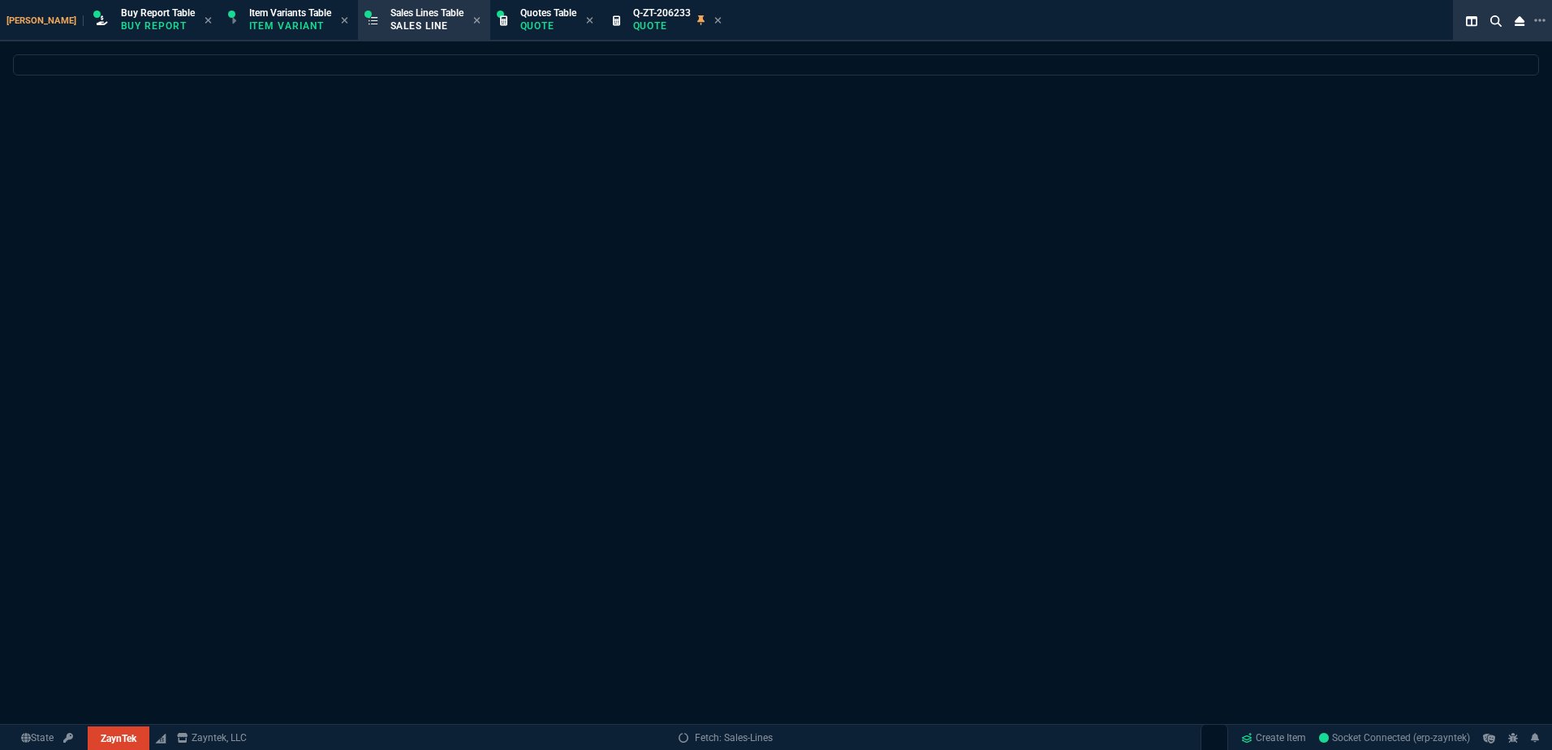
click at [714, 20] on icon at bounding box center [717, 20] width 7 height 10
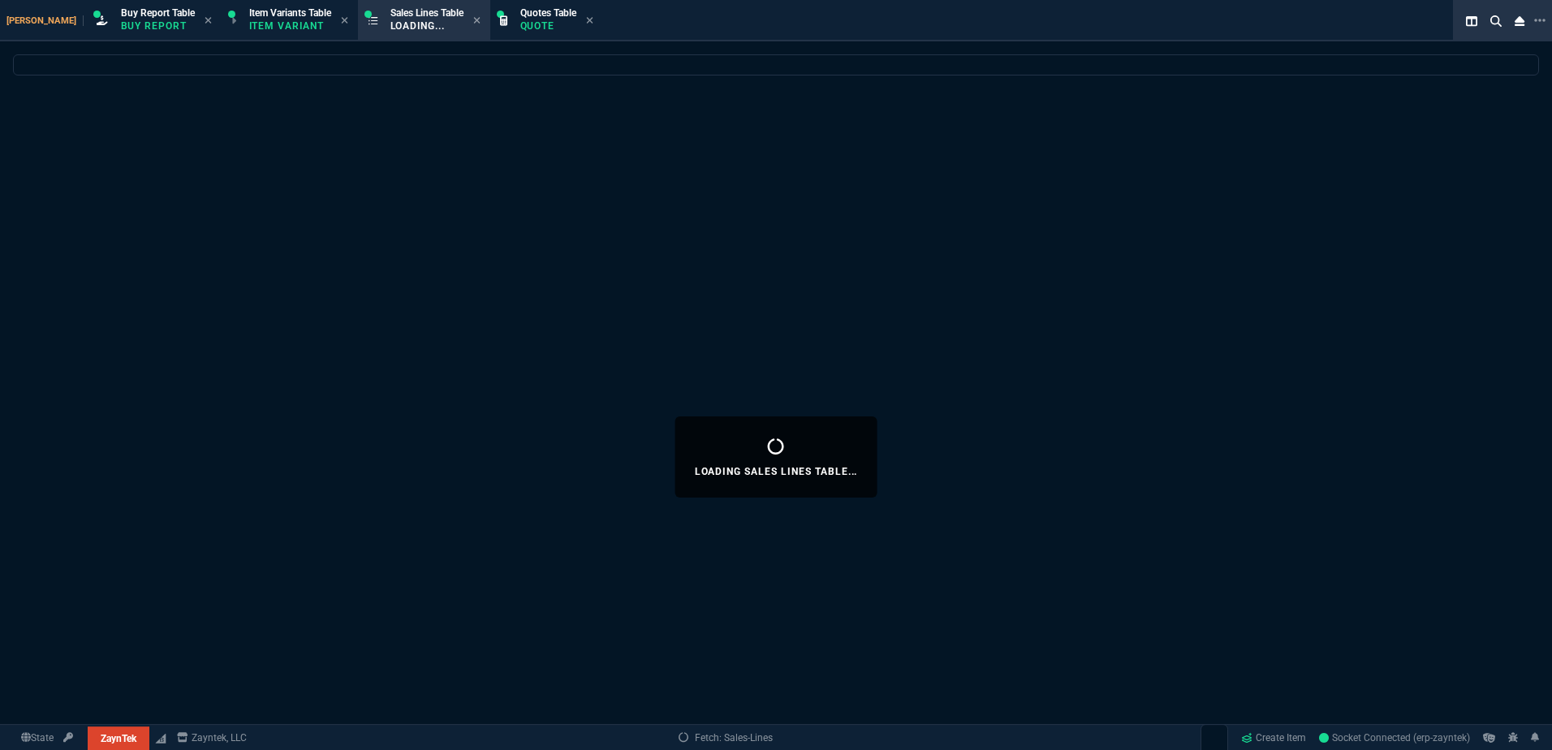
select select
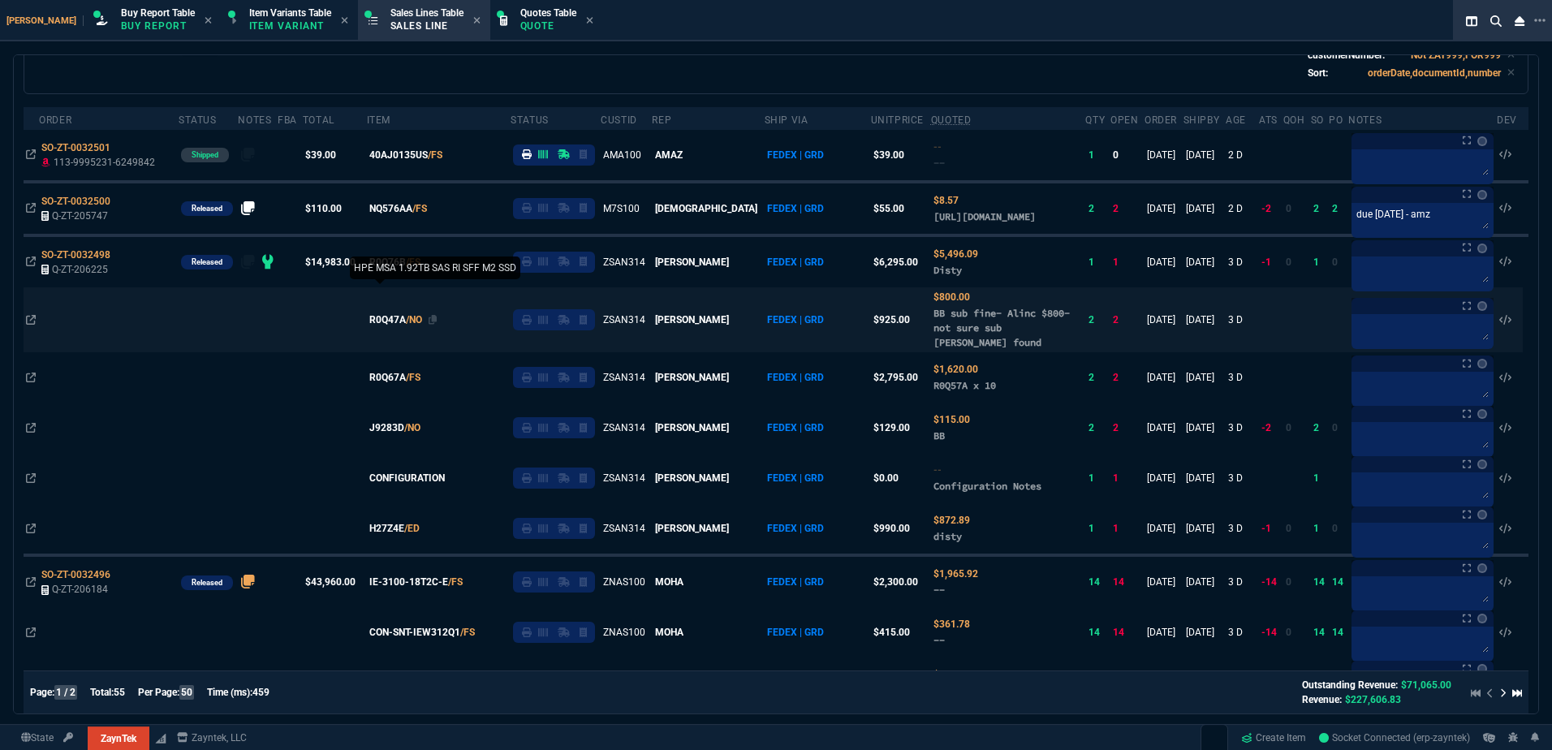
scroll to position [162, 0]
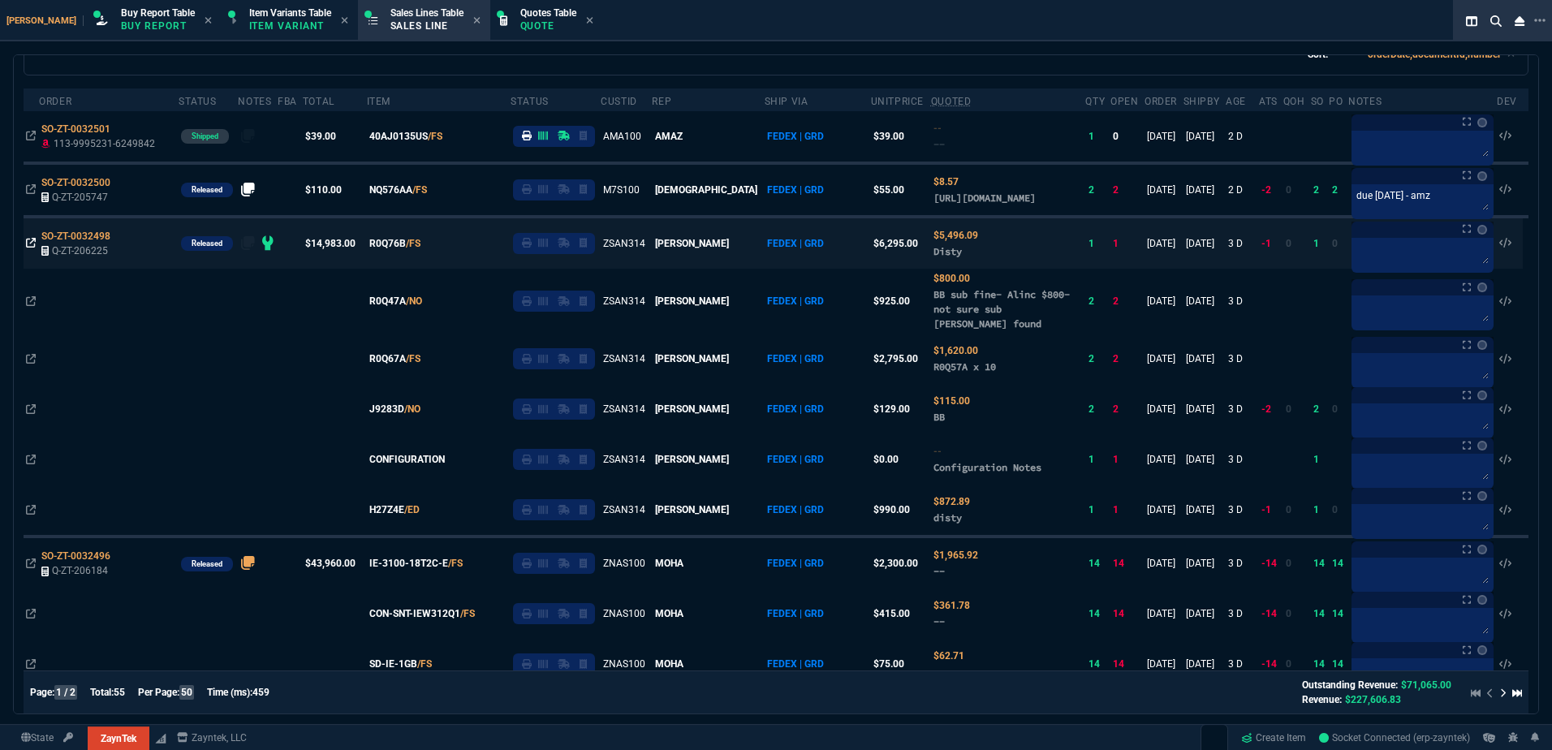
drag, startPoint x: 124, startPoint y: 249, endPoint x: 33, endPoint y: 259, distance: 91.4
click at [124, 240] on icon at bounding box center [121, 235] width 9 height 10
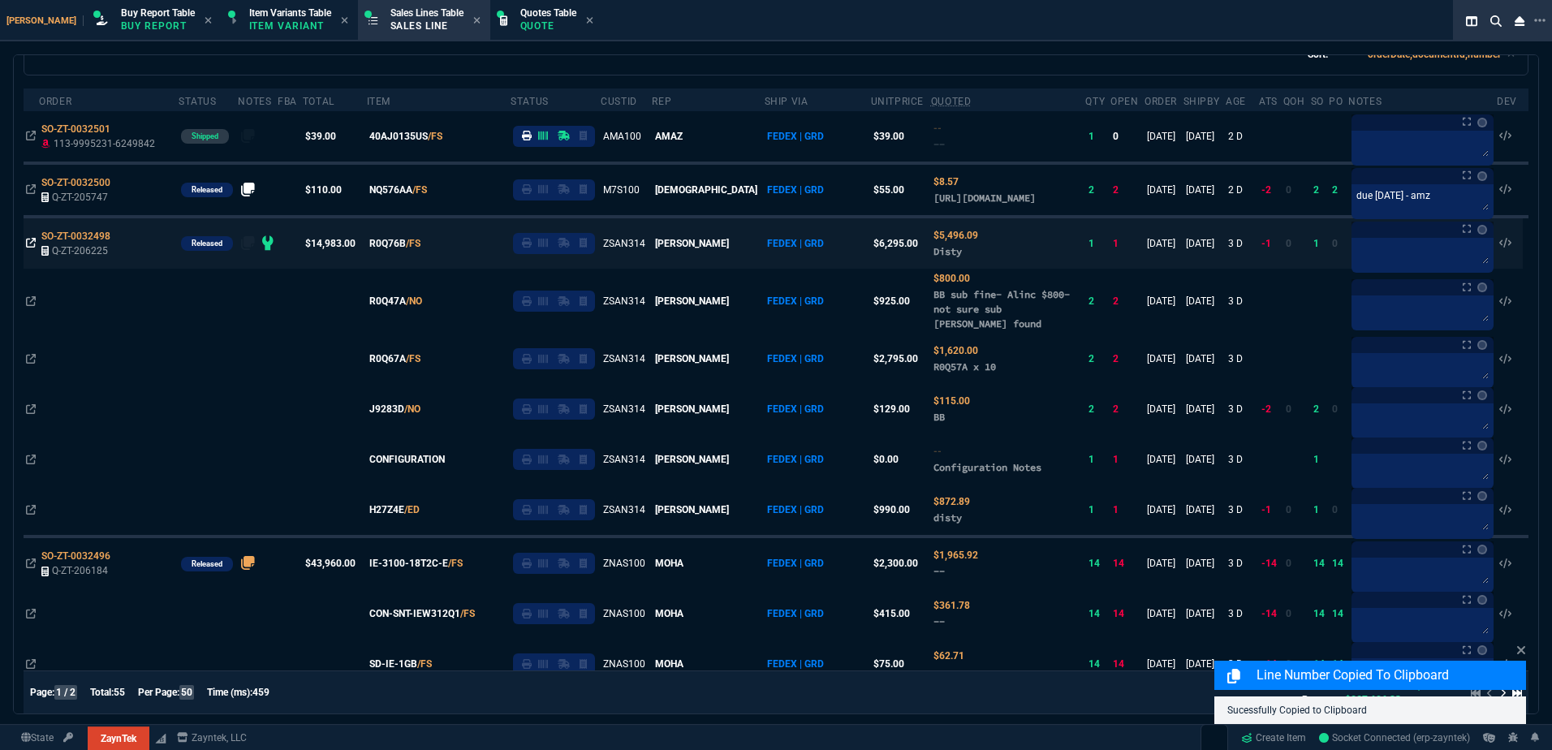
click at [28, 248] on icon at bounding box center [31, 243] width 10 height 10
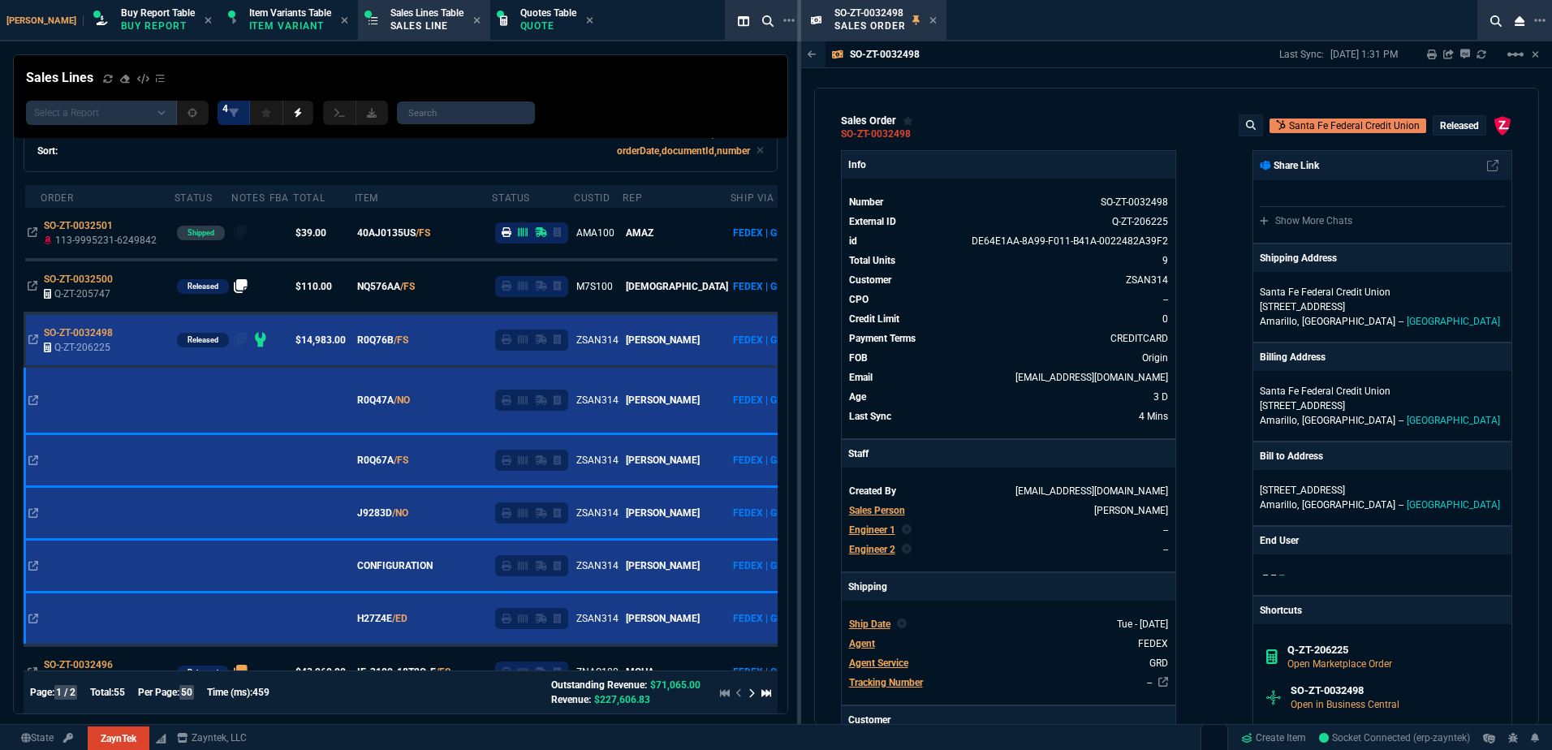
drag, startPoint x: 881, startPoint y: 536, endPoint x: 903, endPoint y: 565, distance: 35.9
click at [881, 536] on div "Engineer 1" at bounding box center [872, 530] width 46 height 15
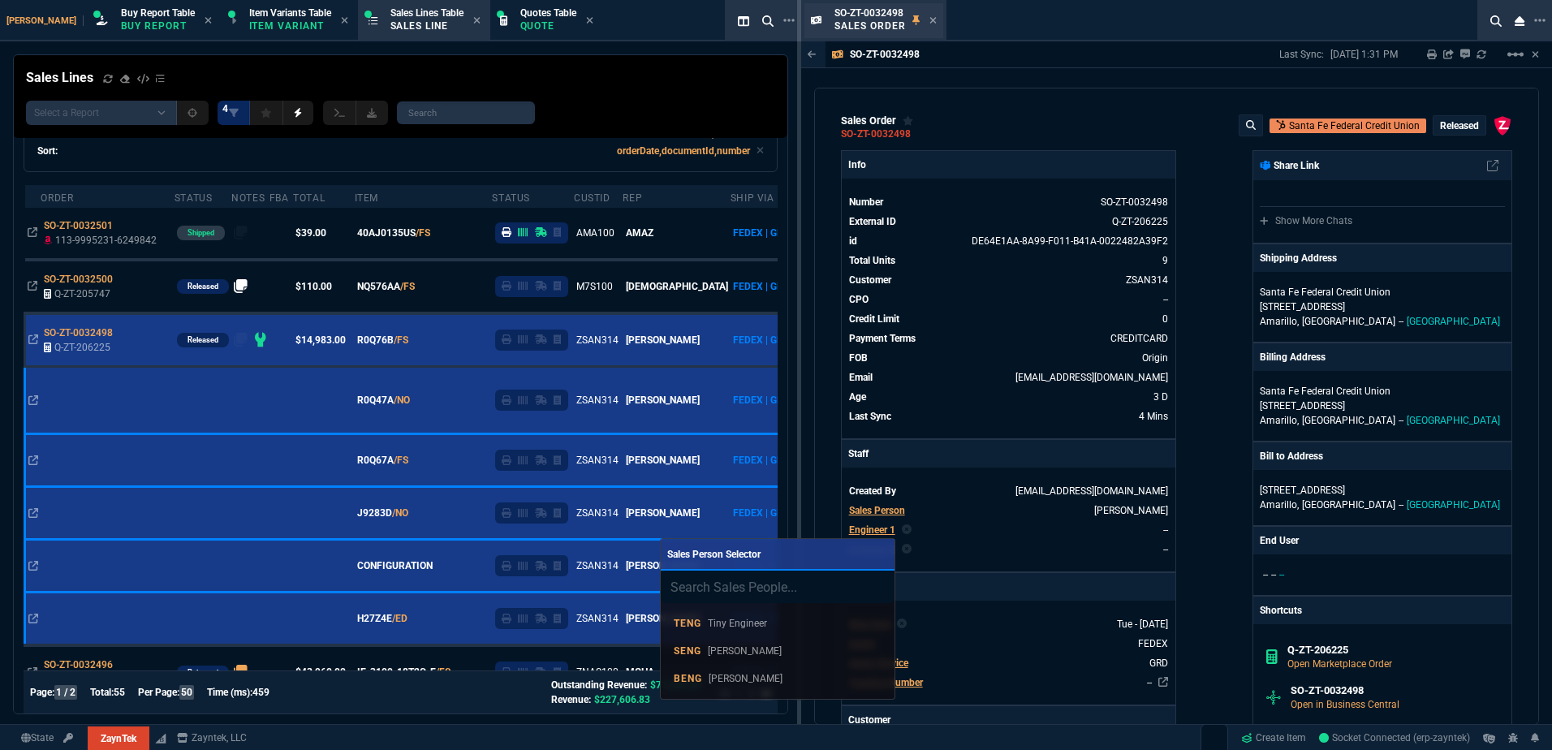
drag, startPoint x: 790, startPoint y: 674, endPoint x: 936, endPoint y: 33, distance: 657.3
click at [790, 675] on div "BENG [PERSON_NAME]" at bounding box center [778, 678] width 208 height 15
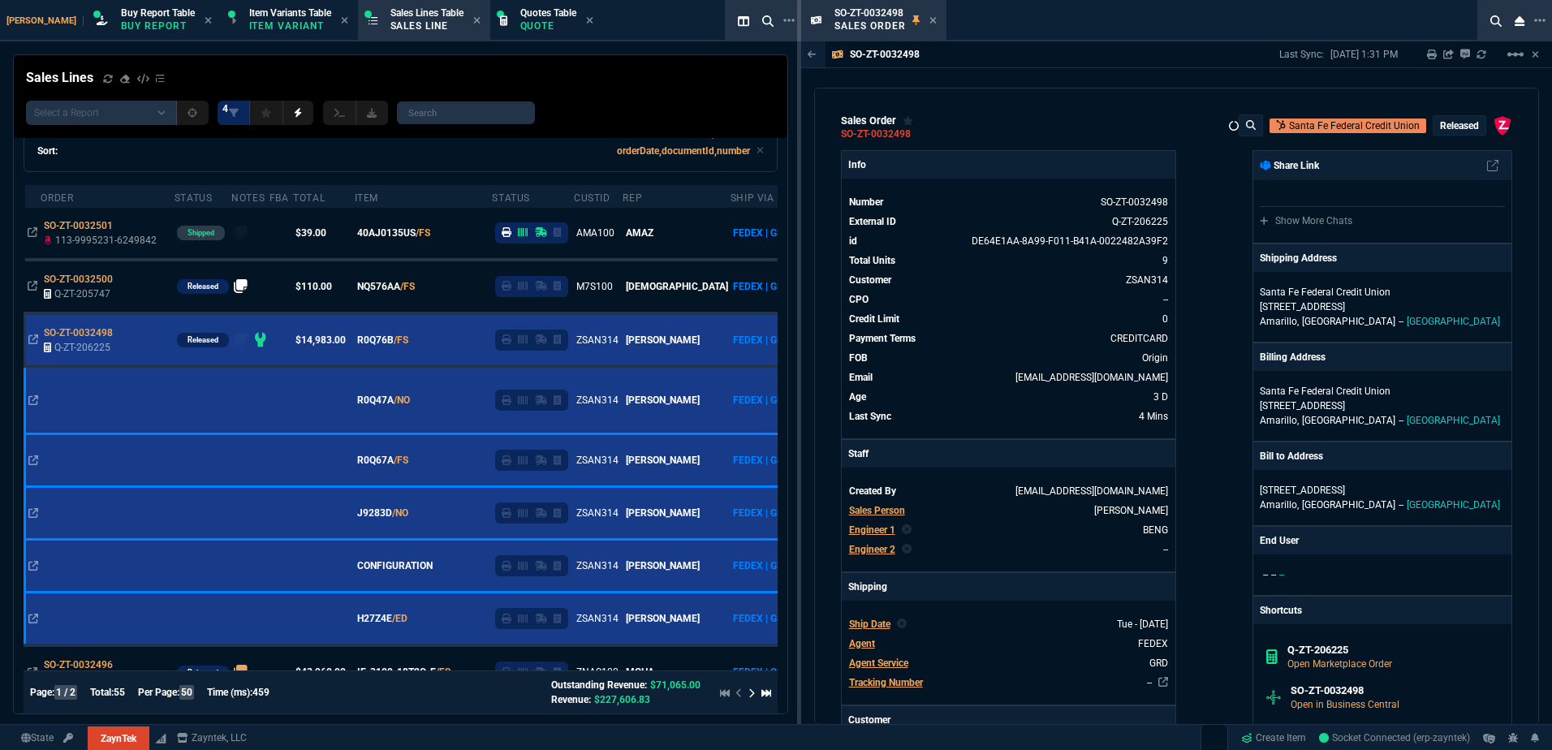
click at [932, 23] on icon at bounding box center [932, 20] width 7 height 10
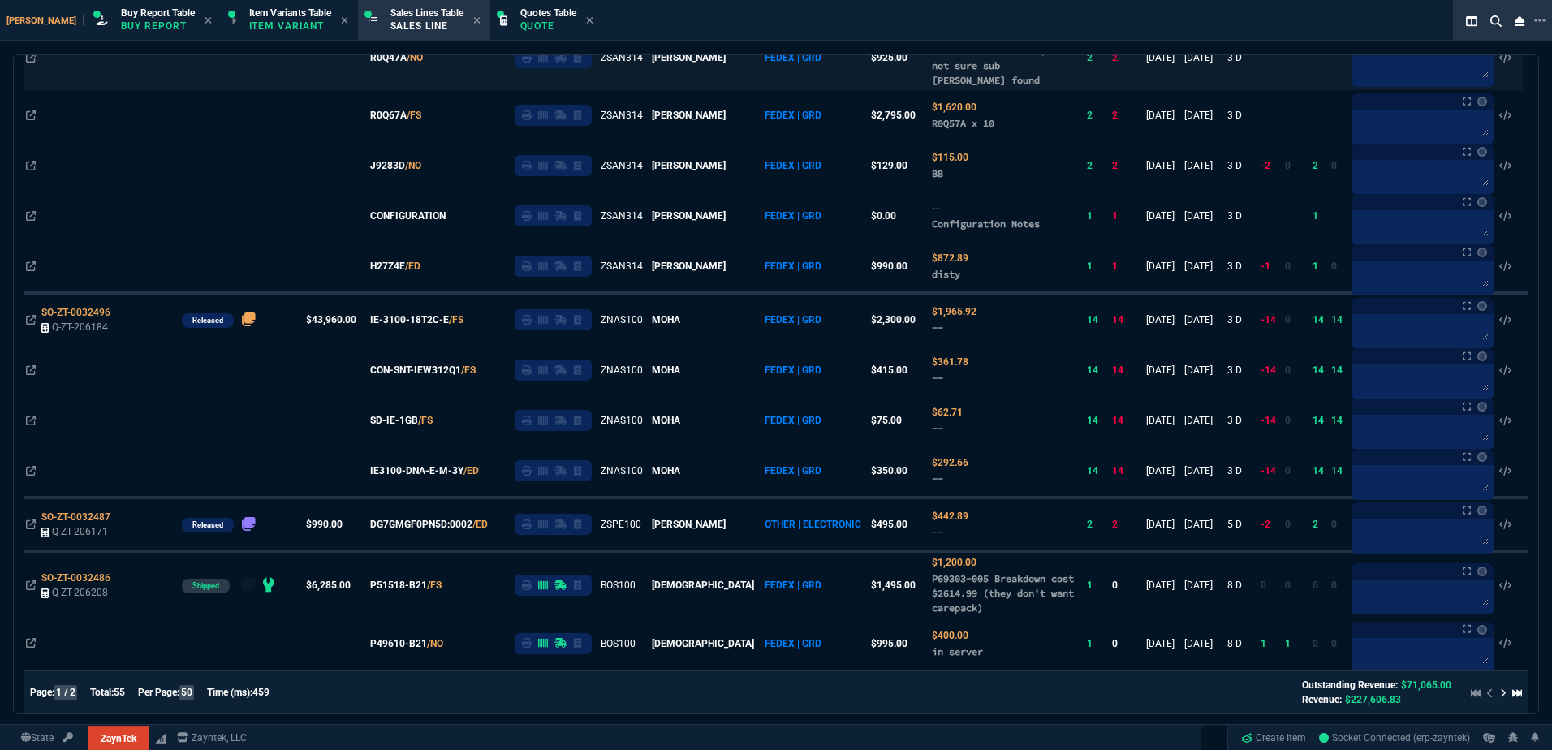
scroll to position [406, 0]
